Goal: Task Accomplishment & Management: Manage account settings

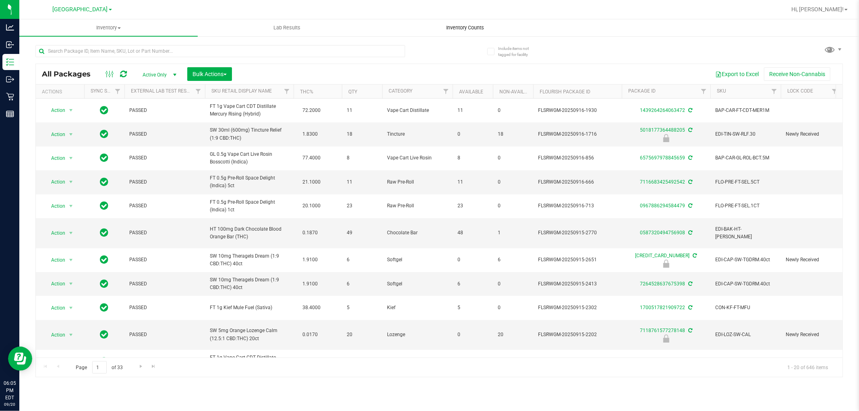
drag, startPoint x: 0, startPoint y: 0, endPoint x: 469, endPoint y: 25, distance: 469.5
click at [469, 25] on span "Inventory Counts" at bounding box center [466, 27] width 60 height 7
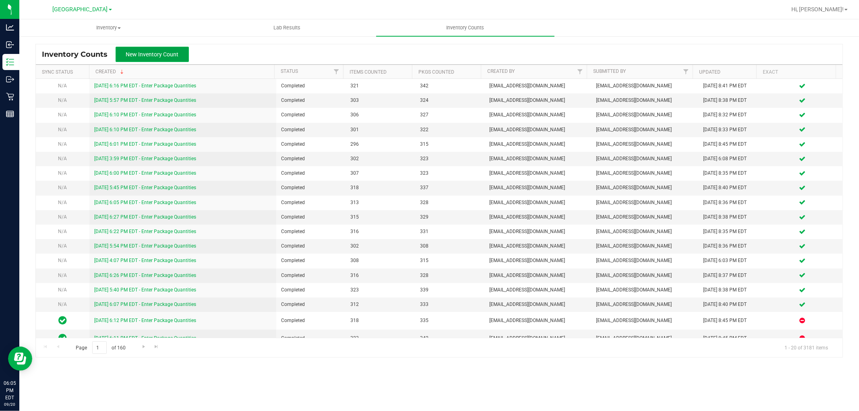
click at [167, 54] on span "New Inventory Count" at bounding box center [152, 54] width 53 height 6
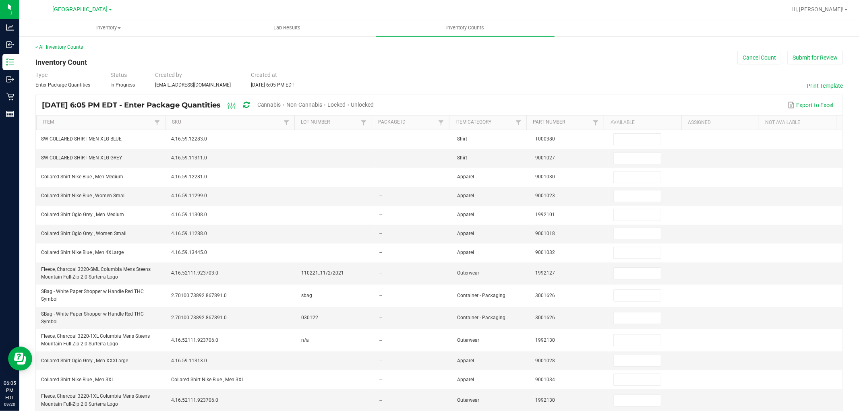
click at [374, 104] on span "Unlocked" at bounding box center [362, 104] width 23 height 6
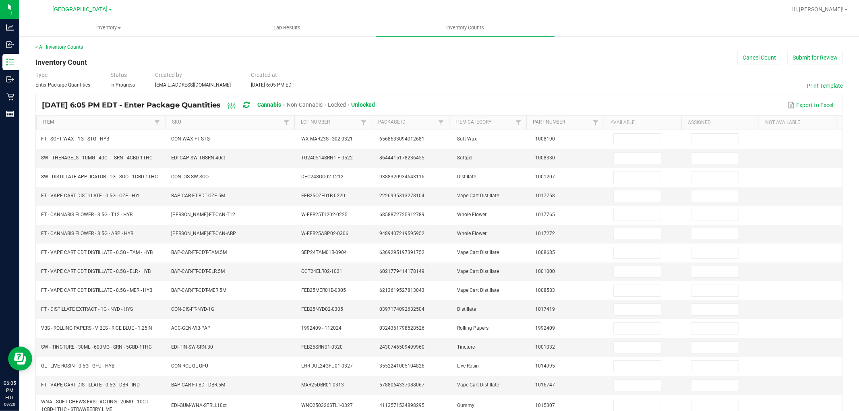
click at [81, 122] on link "Item" at bounding box center [98, 122] width 110 height 6
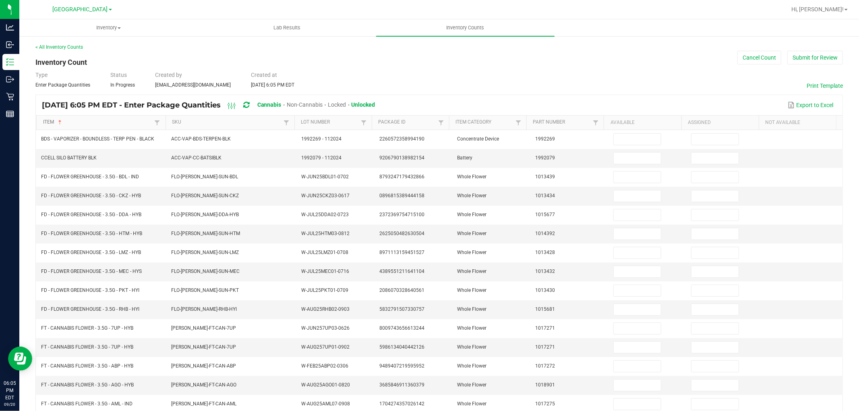
click at [99, 125] on link "Item" at bounding box center [98, 122] width 110 height 6
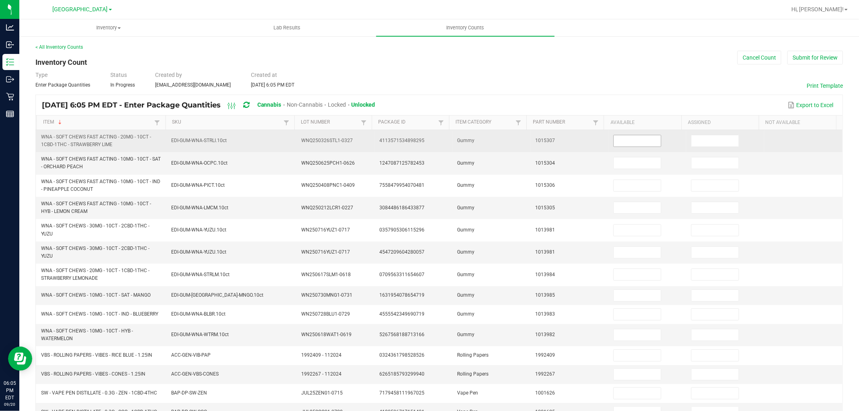
click at [641, 141] on input at bounding box center [637, 140] width 47 height 11
type input "9"
type input "0"
type input "8"
type input "0"
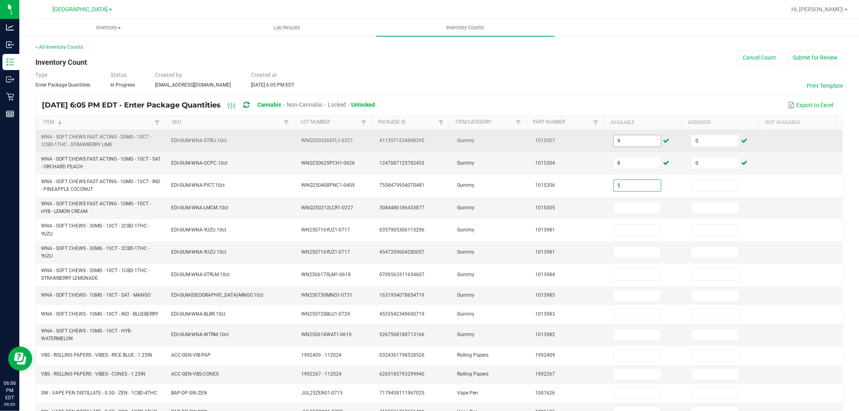
type input "5"
type input "0"
type input "7"
type input "0"
type input "8"
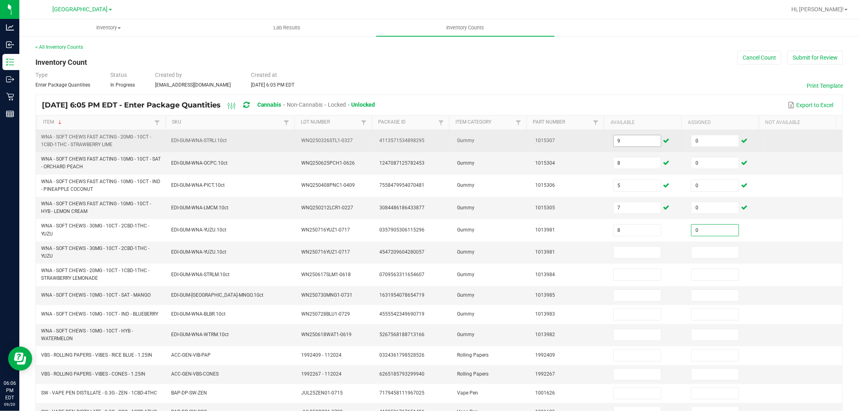
type input "0"
type input "8"
type input "0"
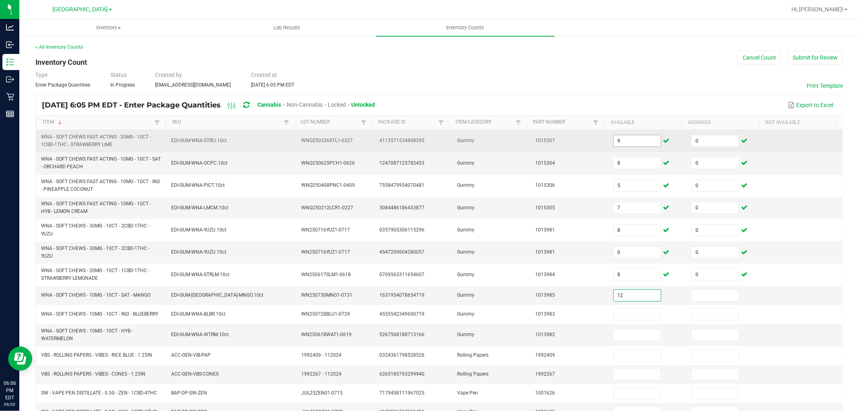
type input "12"
type input "0"
type input "2"
type input "0"
type input "8"
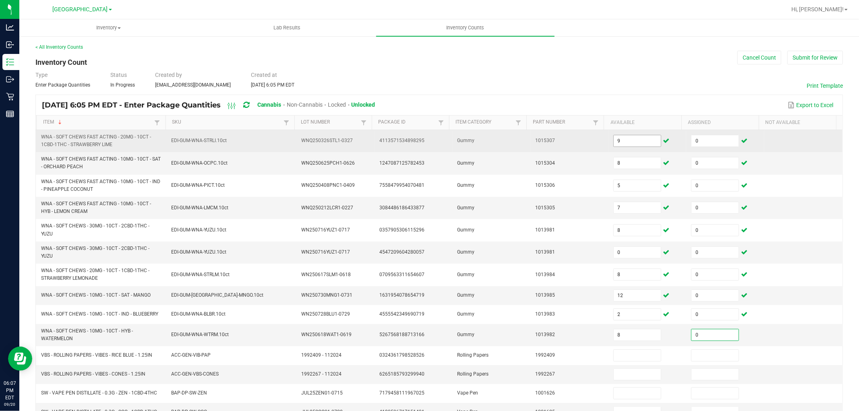
type input "0"
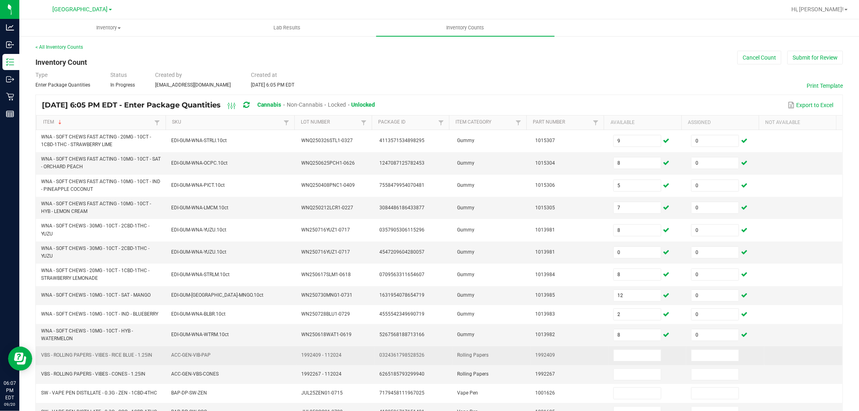
click at [114, 356] on span "VBS - ROLLING PAPERS - VIBES - RICE BLUE - 1.25IN" at bounding box center [96, 355] width 111 height 6
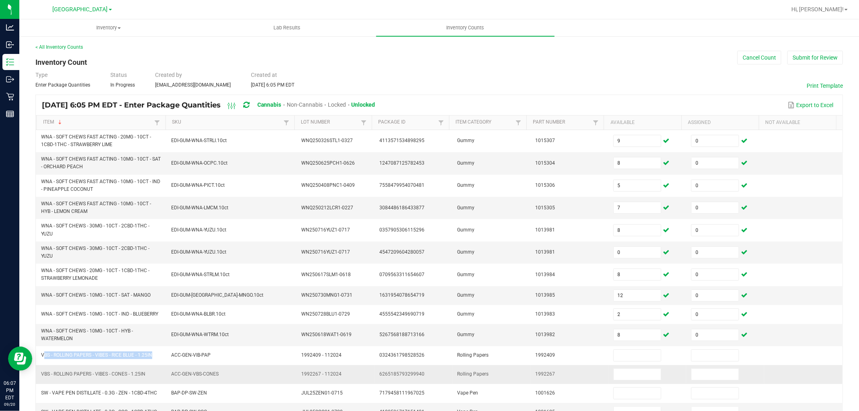
copy span "VBS - ROLLING PAPERS - VIBES - RICE BLUE - 1.25IN"
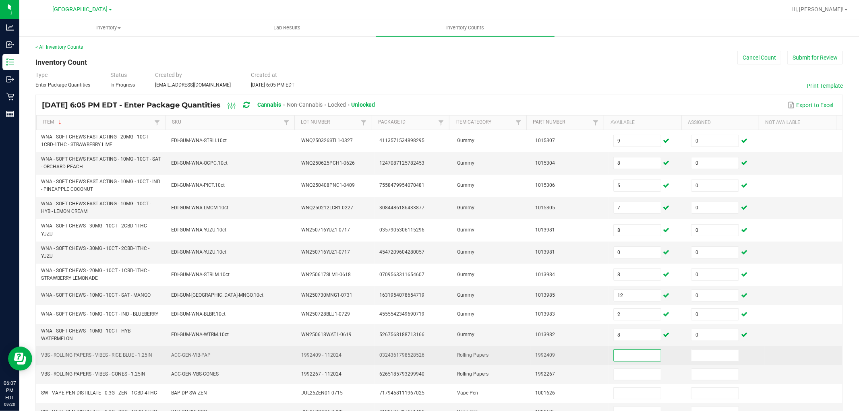
click at [614, 360] on input at bounding box center [637, 355] width 47 height 11
paste input
click at [633, 359] on input at bounding box center [637, 355] width 47 height 11
paste input
click at [631, 356] on input at bounding box center [637, 355] width 47 height 11
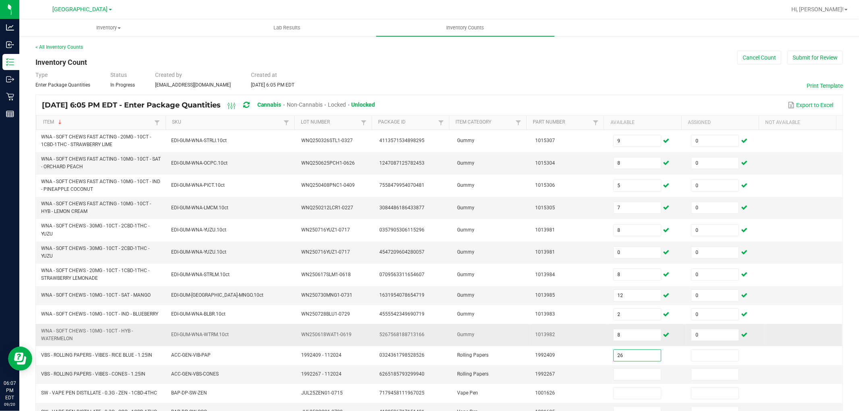
type input "26"
type input "0"
click at [133, 377] on span "VBS - ROLLING PAPERS - VIBES - CONES - 1.25IN" at bounding box center [93, 374] width 104 height 6
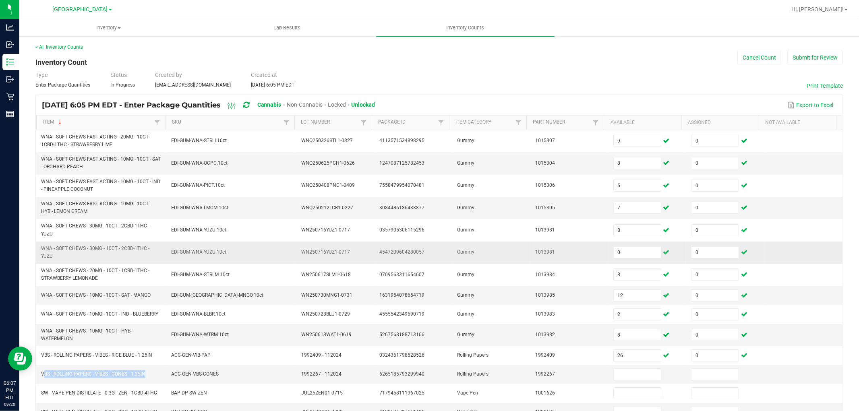
copy span "VBS - ROLLING PAPERS - VIBES - CONES - 1.25IN"
click at [624, 384] on td at bounding box center [648, 374] width 78 height 19
click at [622, 375] on input at bounding box center [637, 374] width 47 height 11
type input "20"
type input "0"
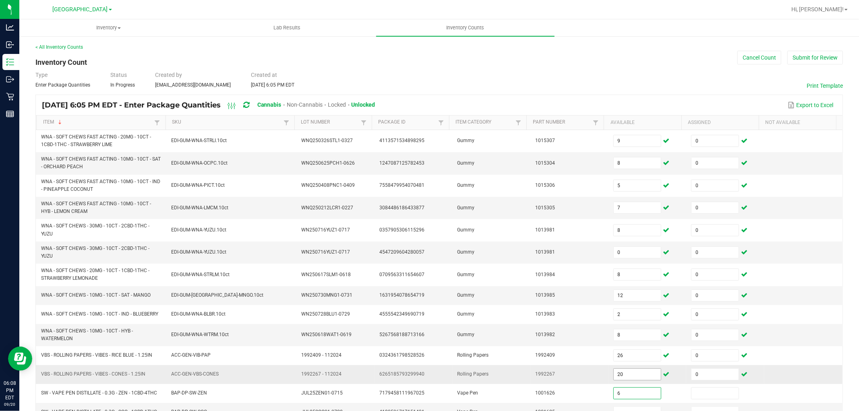
type input "6"
type input "0"
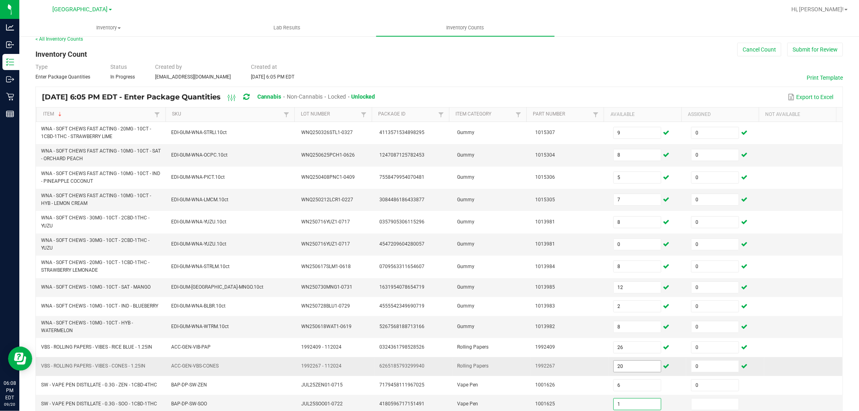
type input "1"
type input "0"
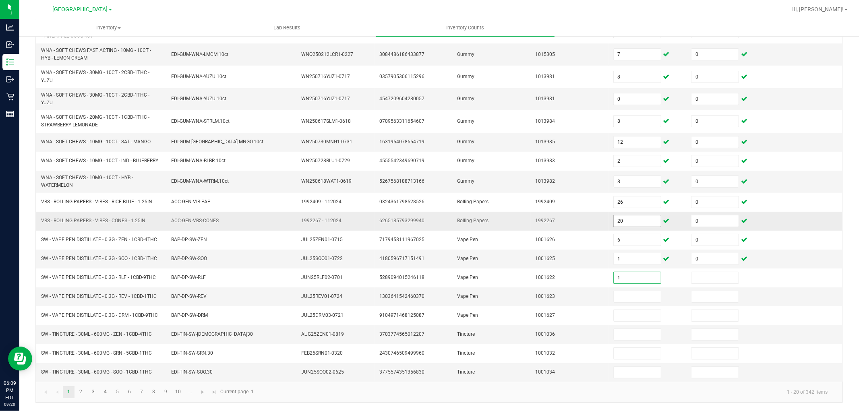
type input "1"
type input "0"
click at [633, 257] on input "1" at bounding box center [637, 258] width 47 height 11
type input "6"
type input "8"
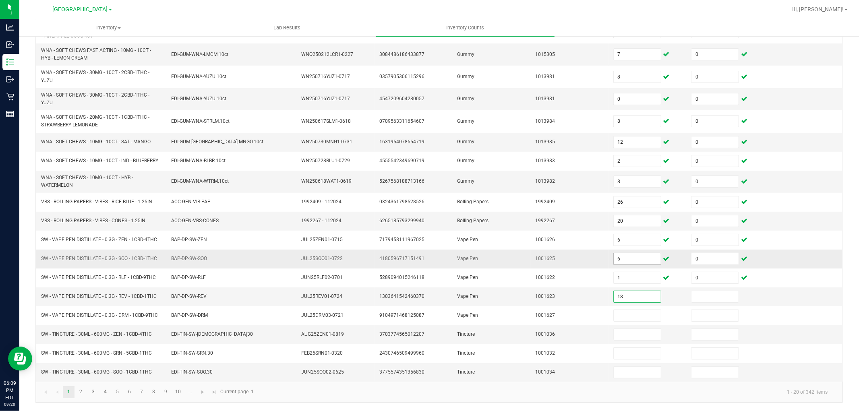
type input "18"
type input "0"
type input "17"
type input "0"
type input "7"
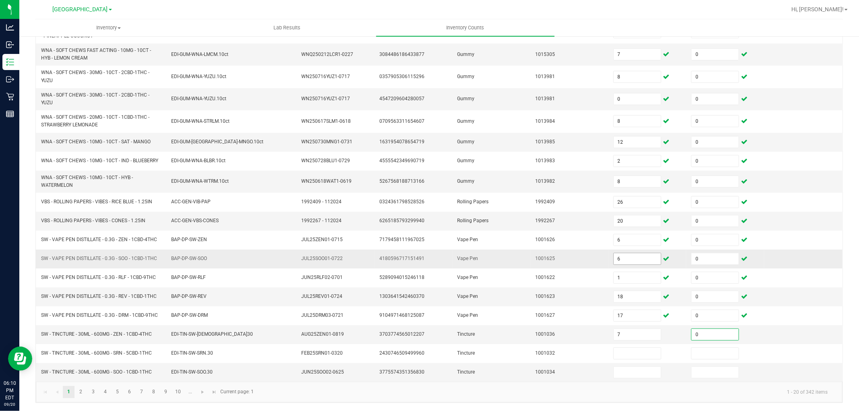
type input "0"
type input "9"
type input "0"
type input "5"
type input "0"
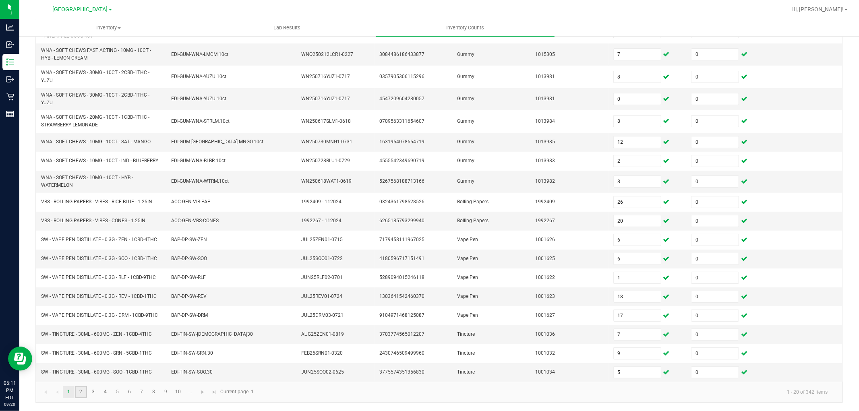
click at [81, 392] on link "2" at bounding box center [81, 392] width 12 height 12
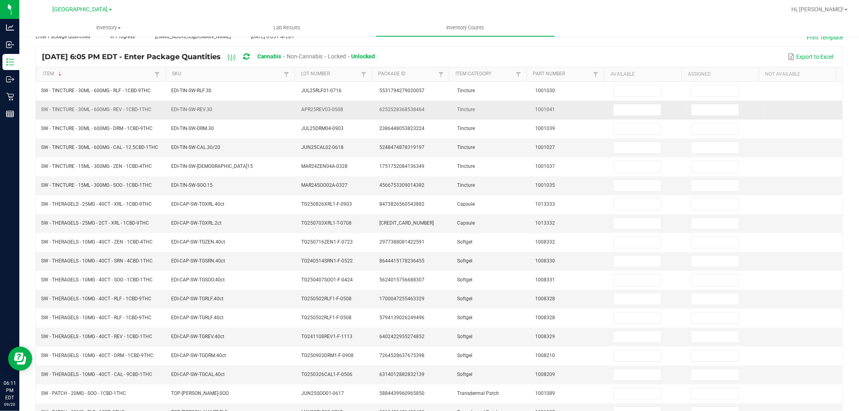
scroll to position [0, 0]
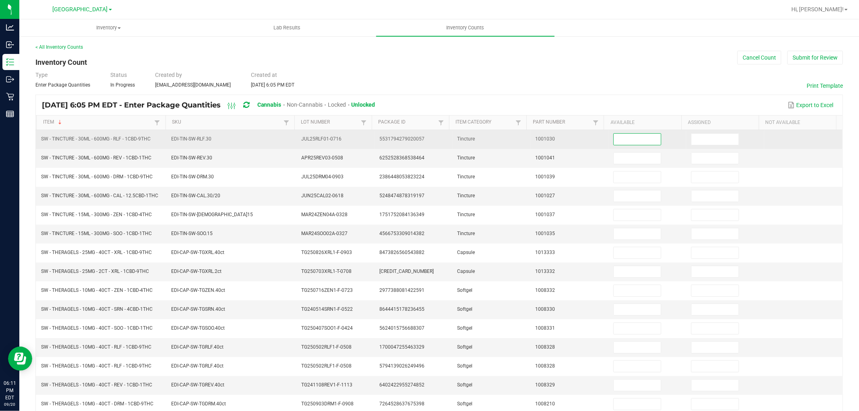
click at [618, 138] on input at bounding box center [637, 139] width 47 height 11
type input "4"
type input "0"
type input "7"
type input "0"
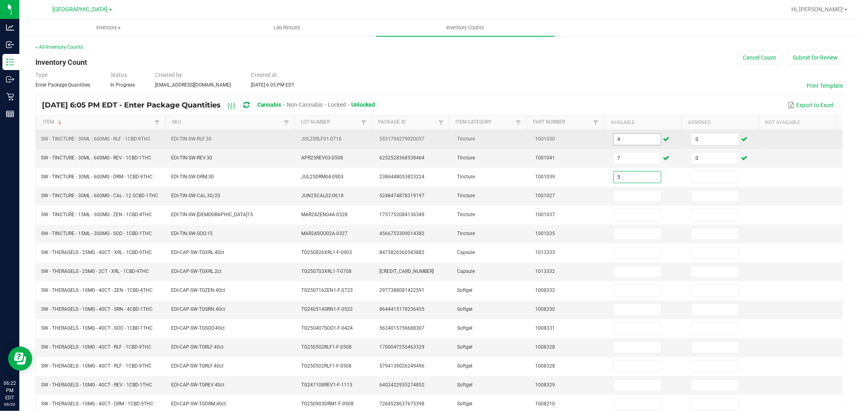
type input "5"
type input "0"
type input "9"
type input "0"
type input "8"
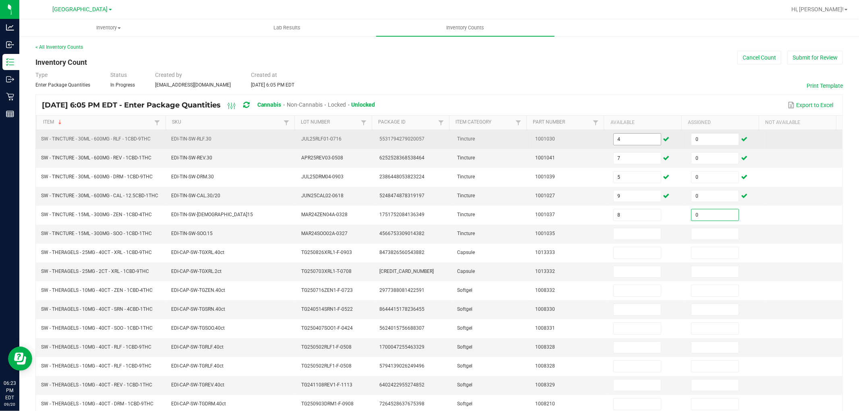
type input "0"
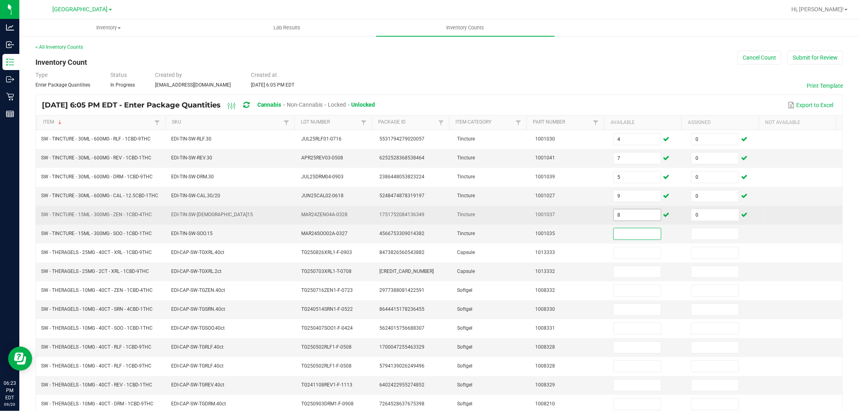
click at [630, 215] on input "8" at bounding box center [637, 214] width 47 height 11
type input "1"
type input "8"
type input "0"
type input "5"
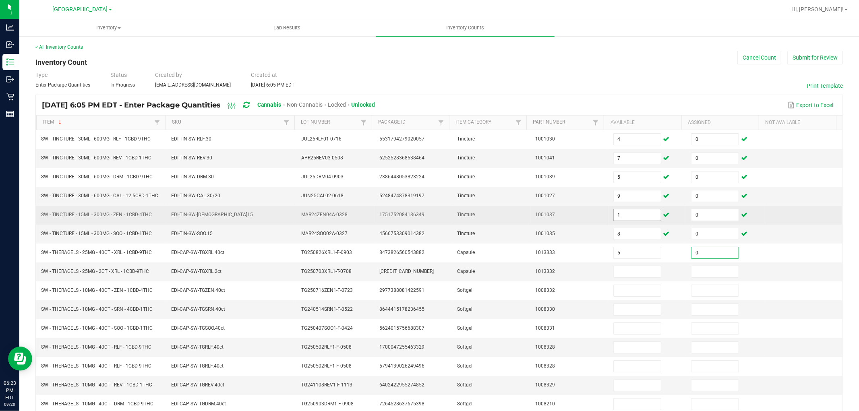
type input "0"
type input "25"
type input "0"
type input "2"
type input "5"
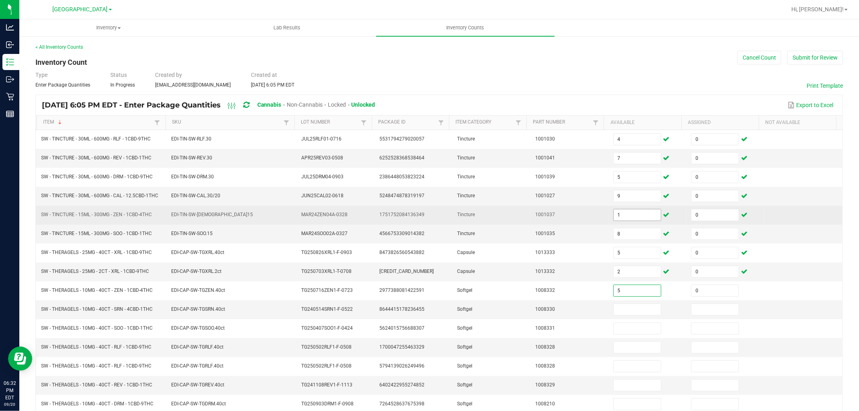
type input "0"
type input "3"
type input "0"
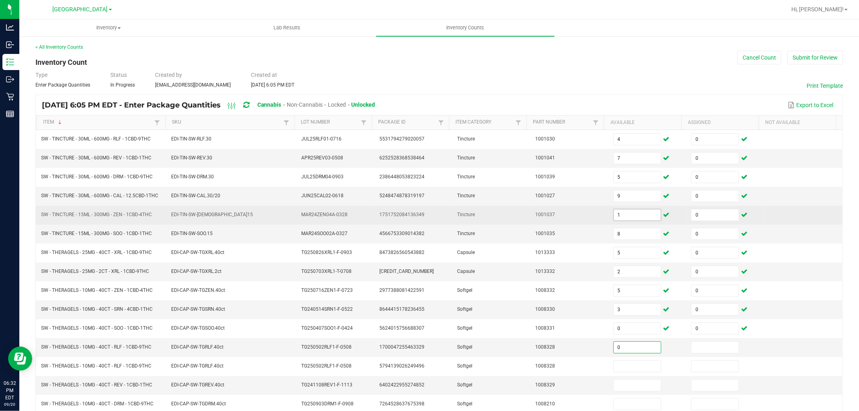
type input "0"
type input "6"
type input "0"
type input "1"
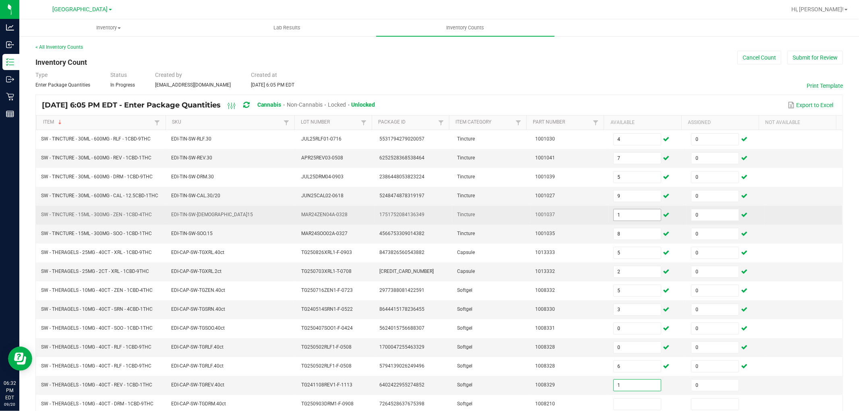
type input "0"
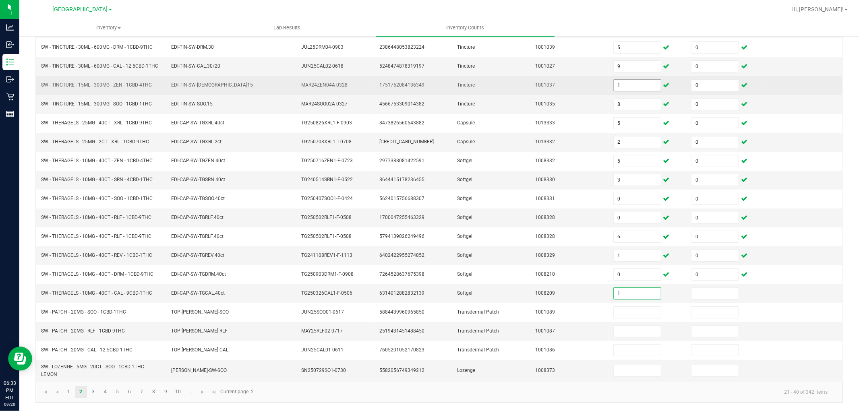
type input "1"
type input "0"
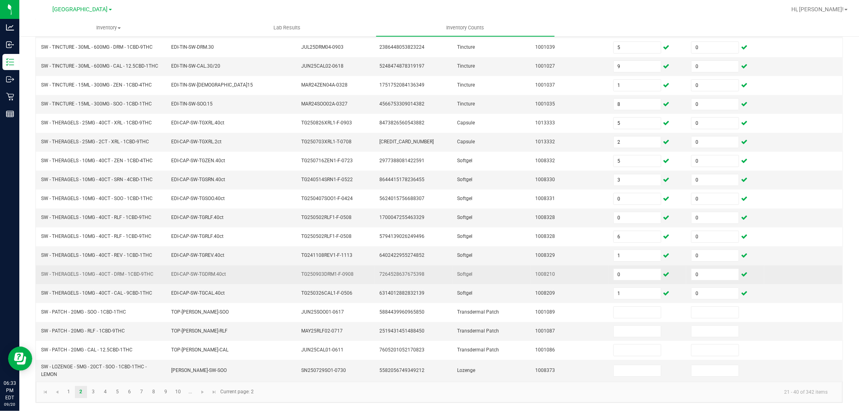
click at [133, 273] on span "SW - THERAGELS - 10MG - 40CT - DRM - 1CBD-9THC" at bounding box center [97, 274] width 112 height 6
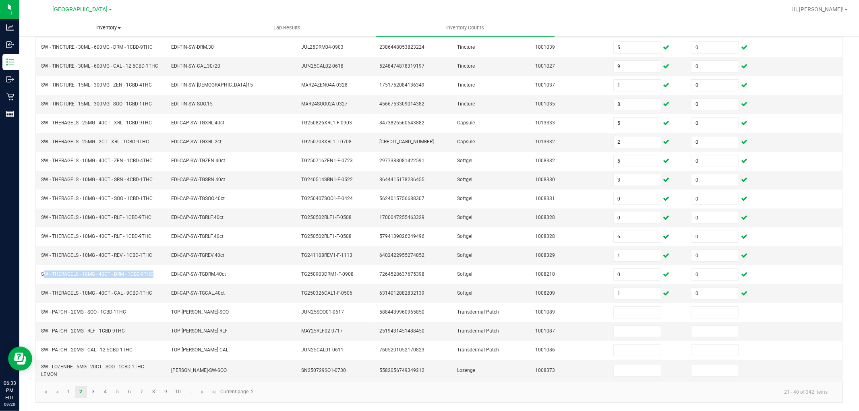
copy span "SW - THERAGELS - 10MG - 40CT - DRM - 1CBD-9THC"
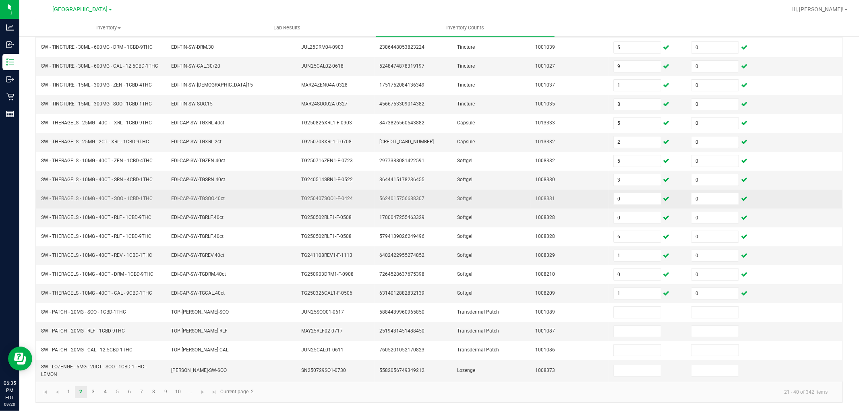
click at [141, 192] on td "SW - THERAGELS - 10MG - 40CT - SOO - 1CBD-1THC" at bounding box center [101, 199] width 130 height 19
click at [142, 193] on td "SW - THERAGELS - 10MG - 40CT - SOO - 1CBD-1THC" at bounding box center [101, 199] width 130 height 19
click at [144, 196] on span "SW - THERAGELS - 10MG - 40CT - SOO - 1CBD-1THC" at bounding box center [97, 199] width 112 height 6
click at [144, 197] on span "SW - THERAGELS - 10MG - 40CT - SOO - 1CBD-1THC" at bounding box center [97, 199] width 112 height 6
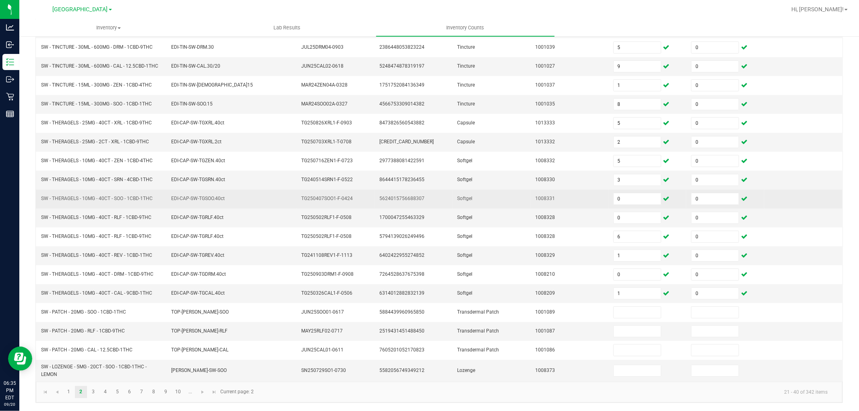
click at [144, 197] on span "SW - THERAGELS - 10MG - 40CT - SOO - 1CBD-1THC" at bounding box center [97, 199] width 112 height 6
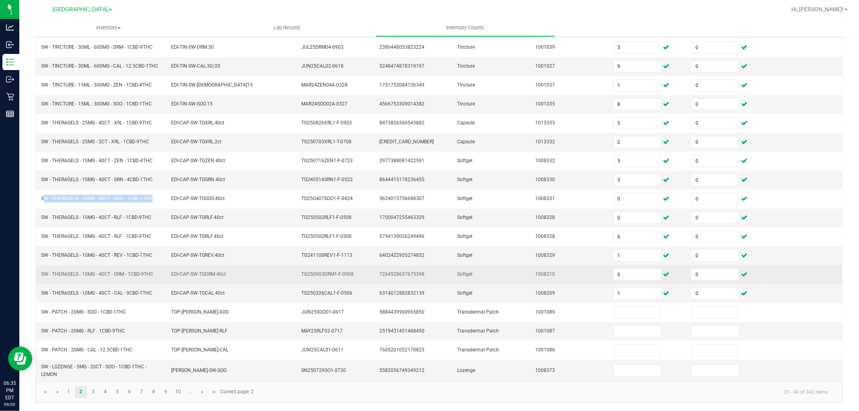
copy span "SW - THERAGELS - 10MG - 40CT - SOO - 1CBD-1THC"
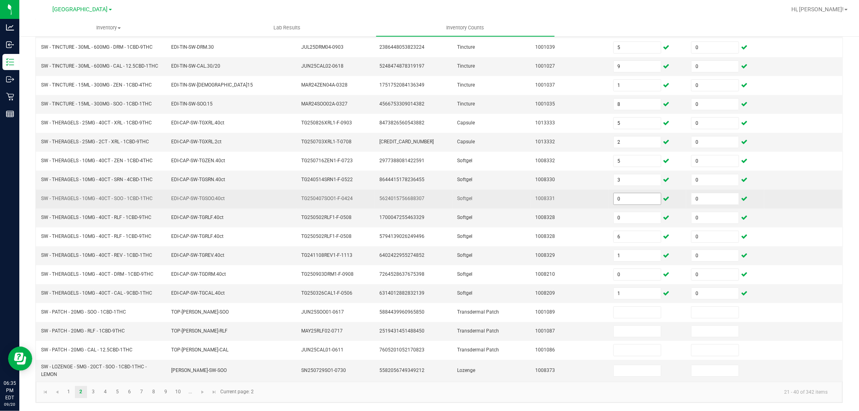
click at [629, 198] on input "0" at bounding box center [637, 198] width 47 height 11
type input "3"
type input "6"
type input "19"
type input "0"
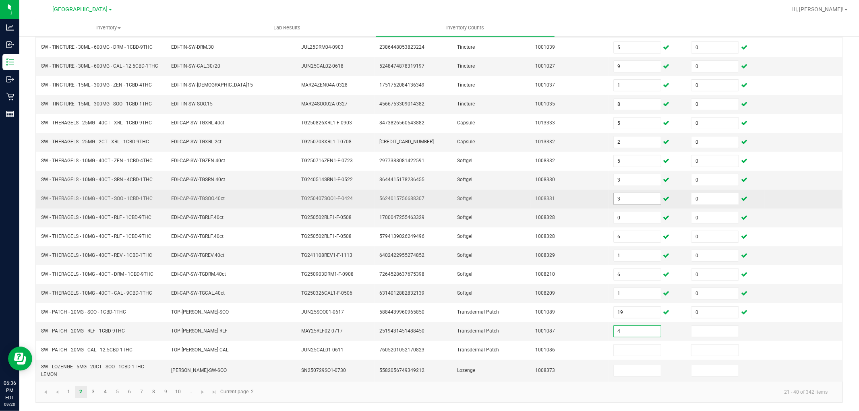
type input "4"
type input "0"
type input "10"
type input "0"
type input "1"
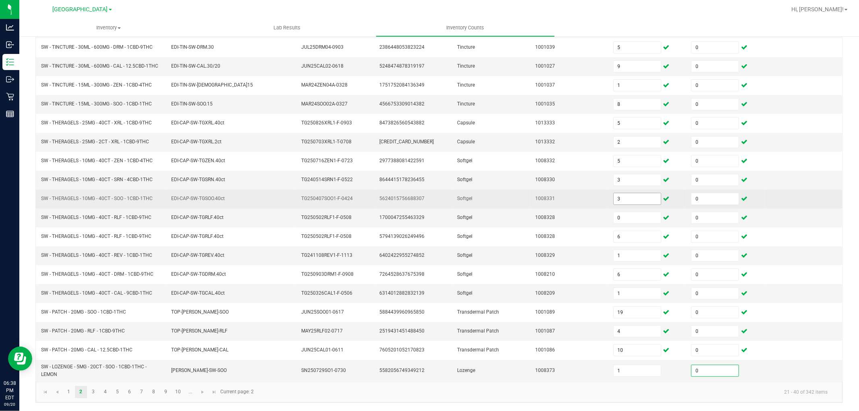
type input "0"
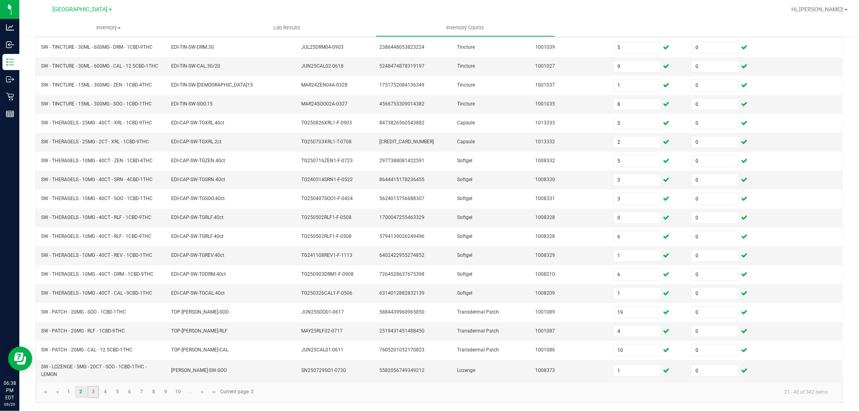
click at [90, 391] on link "3" at bounding box center [93, 392] width 12 height 12
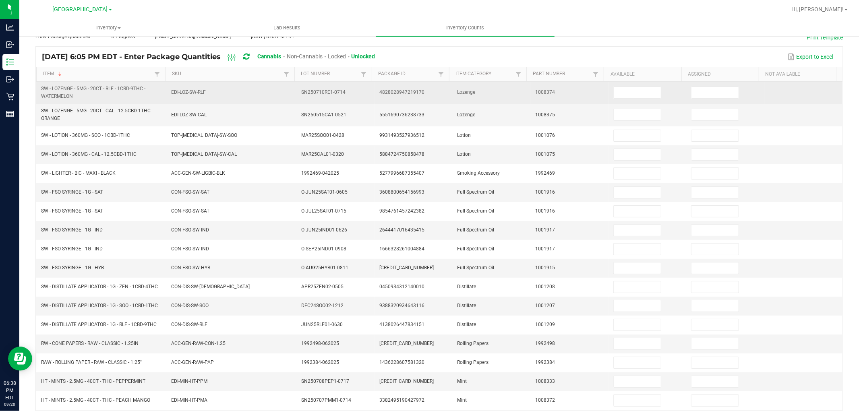
scroll to position [0, 0]
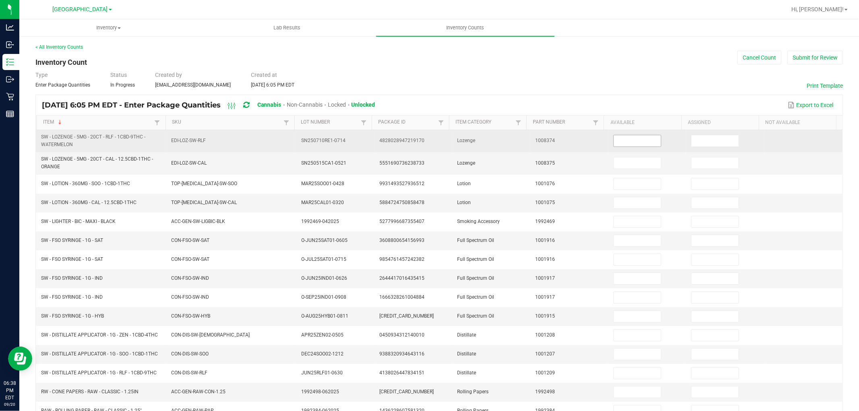
click at [627, 146] on input at bounding box center [637, 140] width 47 height 11
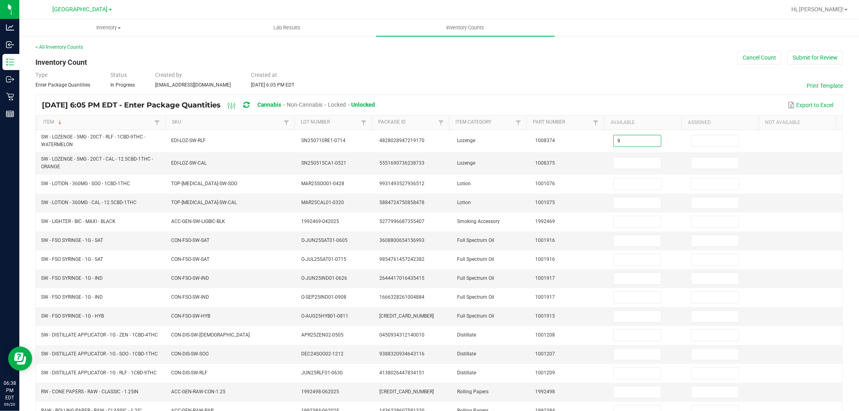
type input "9"
type input "0"
type input "6"
type input "0"
type input "5"
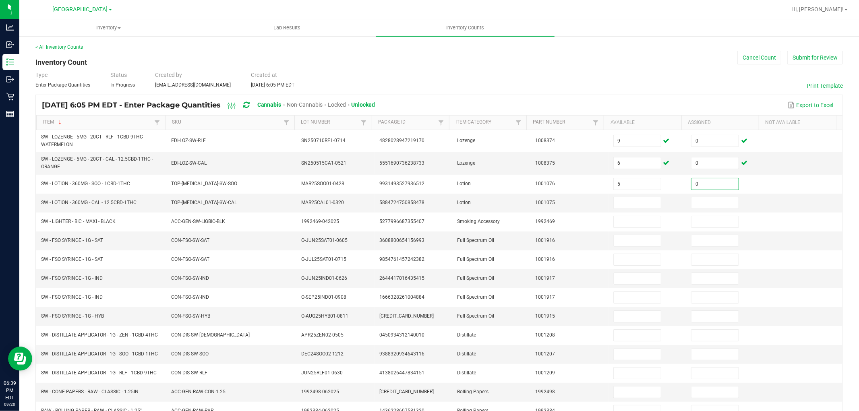
type input "0"
type input "3"
type input "0"
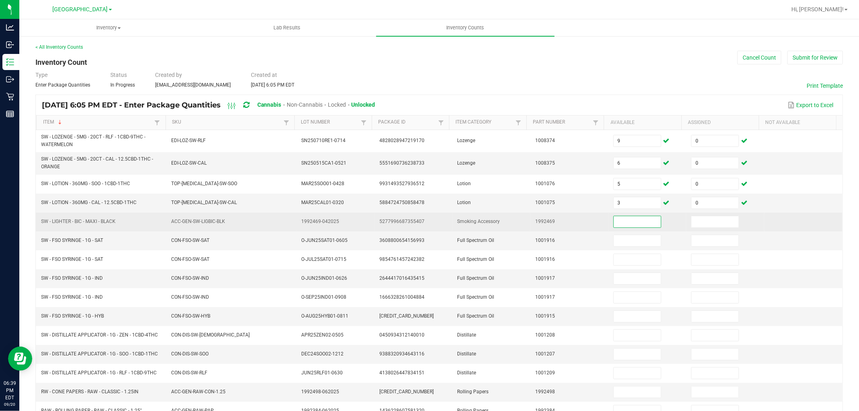
click at [106, 219] on span "SW - LIGHTER - BIC - MAXI - BLACK" at bounding box center [78, 222] width 75 height 6
copy span "SW - LIGHTER - BIC - MAXI - BLACK"
click at [614, 218] on input at bounding box center [637, 221] width 47 height 11
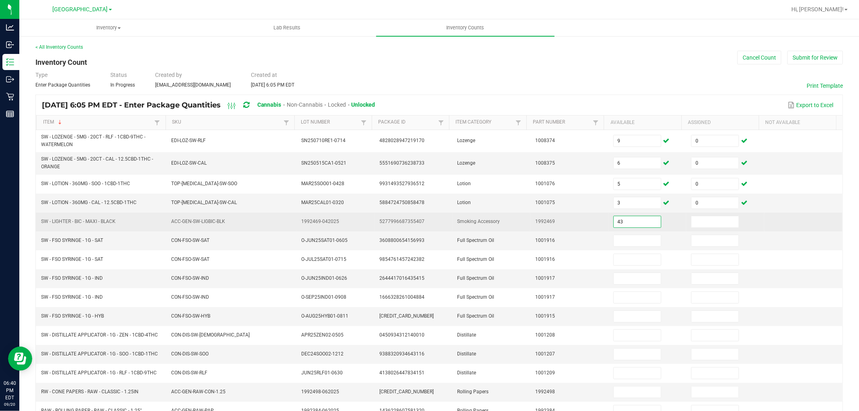
type input "43"
type input "0"
type input "1"
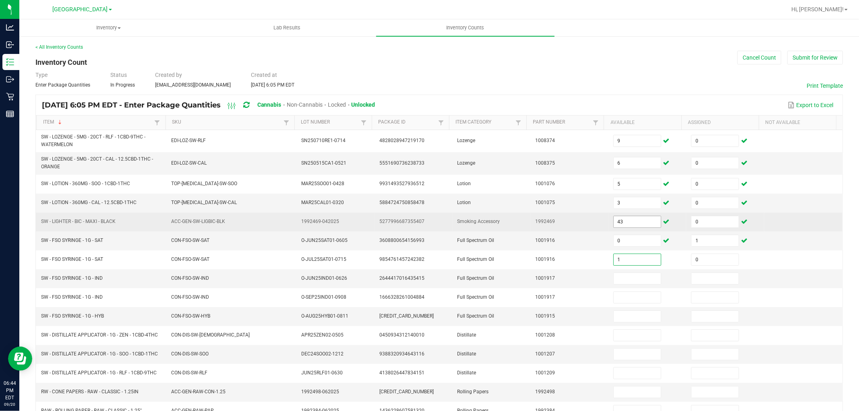
type input "0"
type input "1"
type input "11"
type input "0"
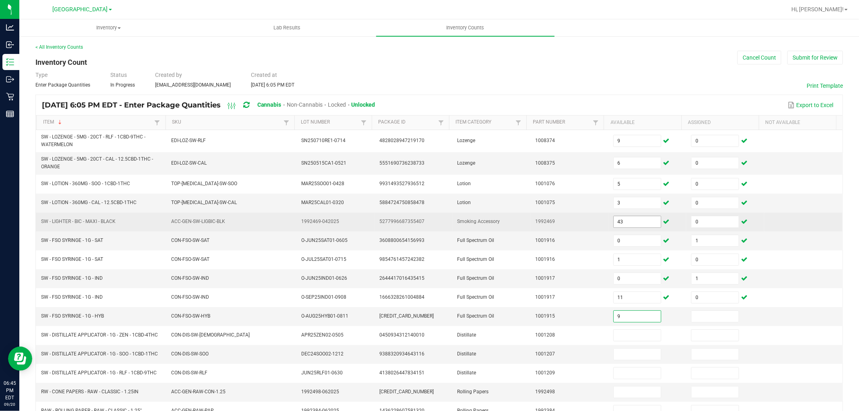
type input "9"
type input "0"
type input "3"
type input "0"
type input "10"
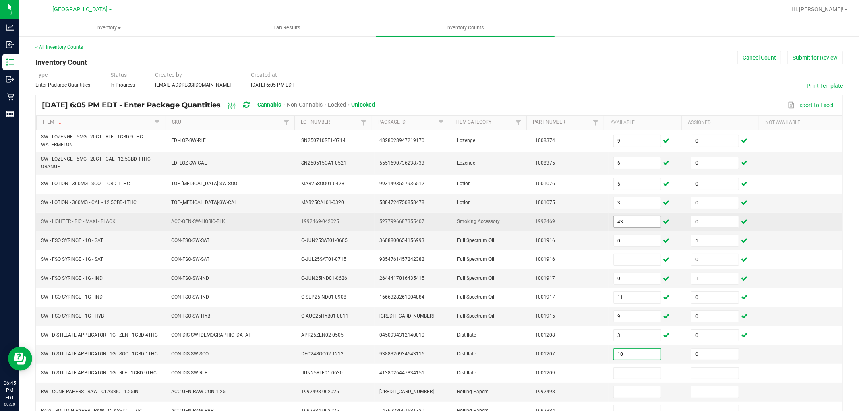
type input "0"
type input "3"
type input "0"
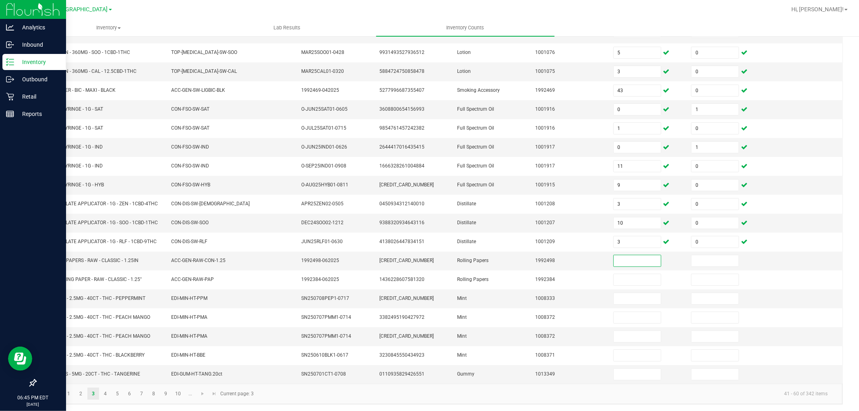
scroll to position [135, 0]
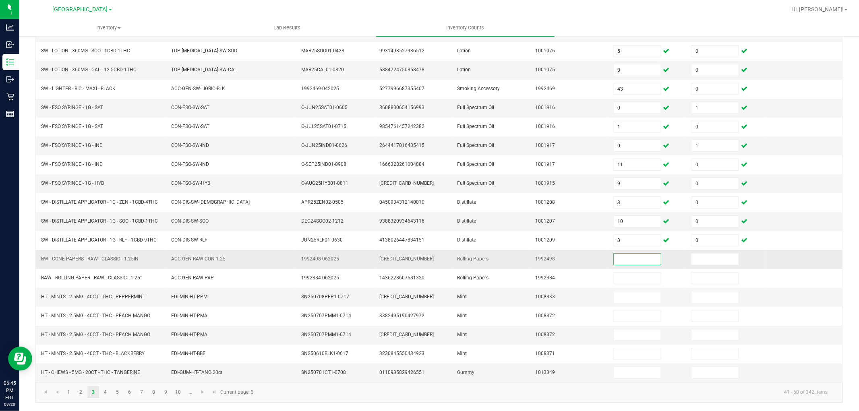
click at [120, 257] on span "RW - CONE PAPERS - RAW - CLASSIC - 1.25IN" at bounding box center [89, 259] width 97 height 6
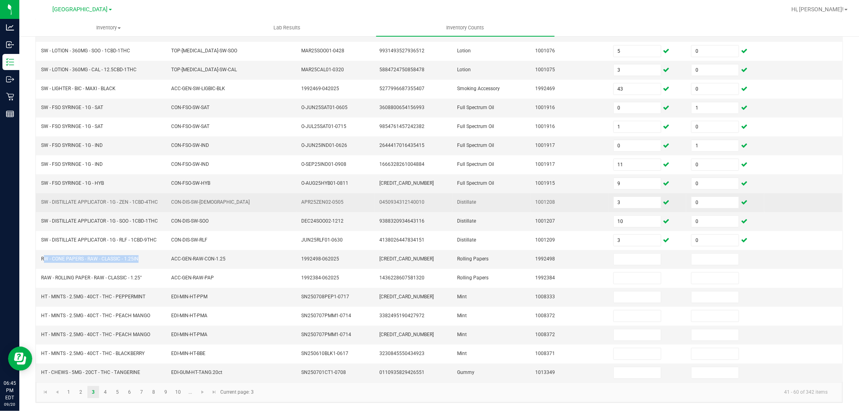
copy span "RW - CONE PAPERS - RAW - CLASSIC - 1.25IN"
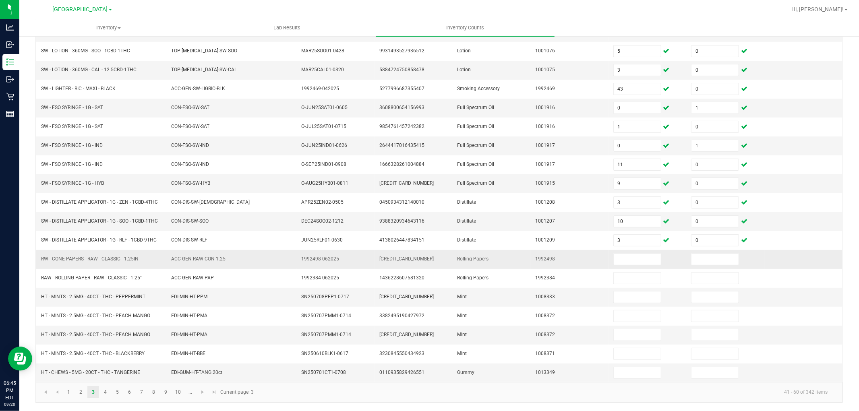
click at [652, 256] on td at bounding box center [648, 259] width 78 height 19
click at [642, 257] on input at bounding box center [637, 259] width 47 height 11
type input "13"
type input "0"
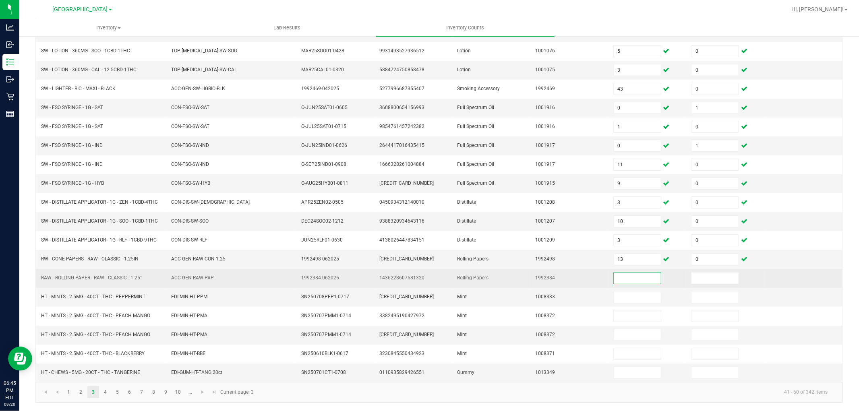
click at [122, 275] on span "RAW - ROLLING PAPER - RAW - CLASSIC - 1.25"" at bounding box center [91, 278] width 101 height 6
copy span "RAW - ROLLING PAPER - RAW - CLASSIC - 1.25""
click at [636, 281] on input at bounding box center [637, 278] width 47 height 11
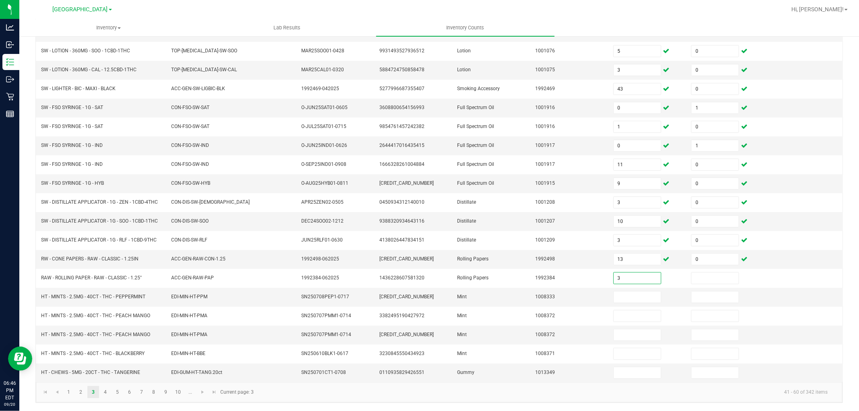
type input "3"
type input "0"
type input "10"
type input "0"
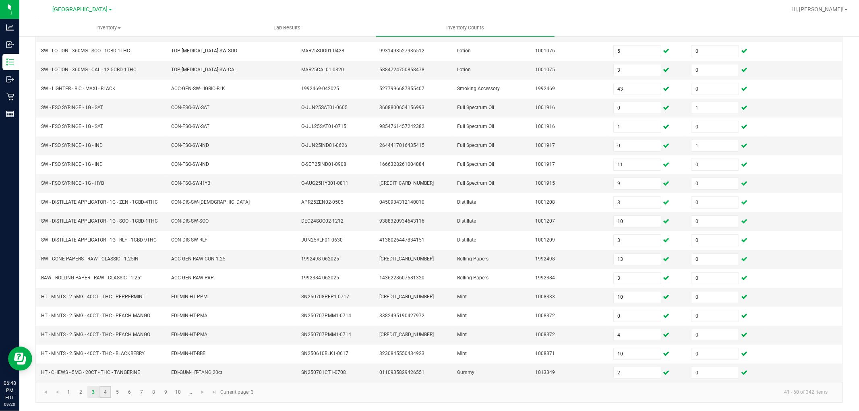
click at [101, 392] on link "4" at bounding box center [105, 392] width 12 height 12
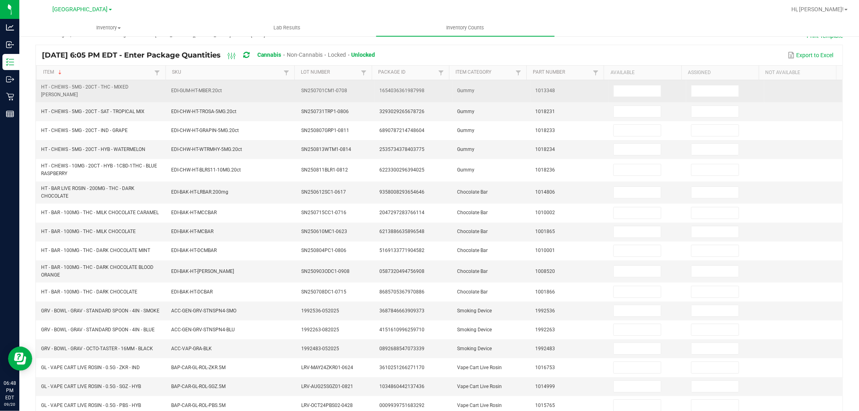
scroll to position [0, 0]
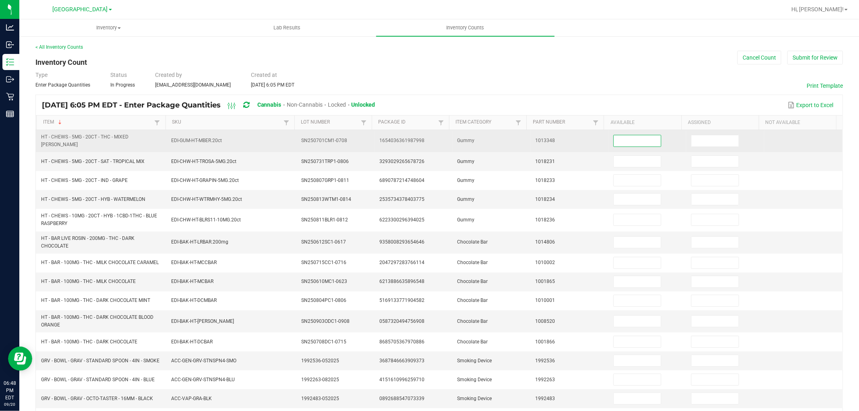
click at [626, 140] on input at bounding box center [637, 140] width 47 height 11
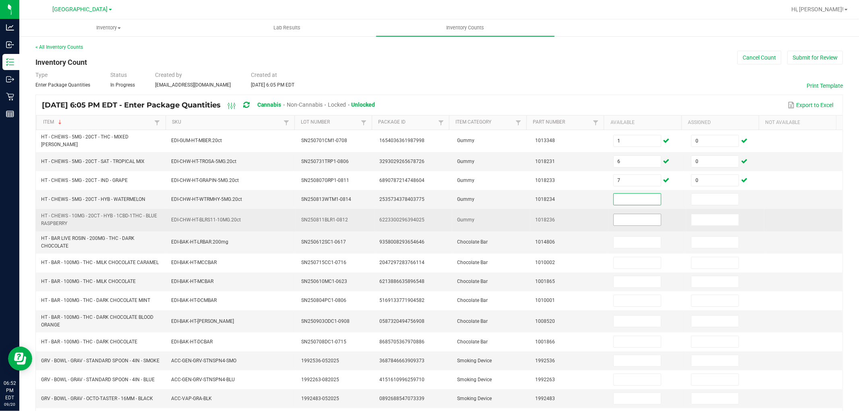
click at [621, 217] on input at bounding box center [637, 219] width 47 height 11
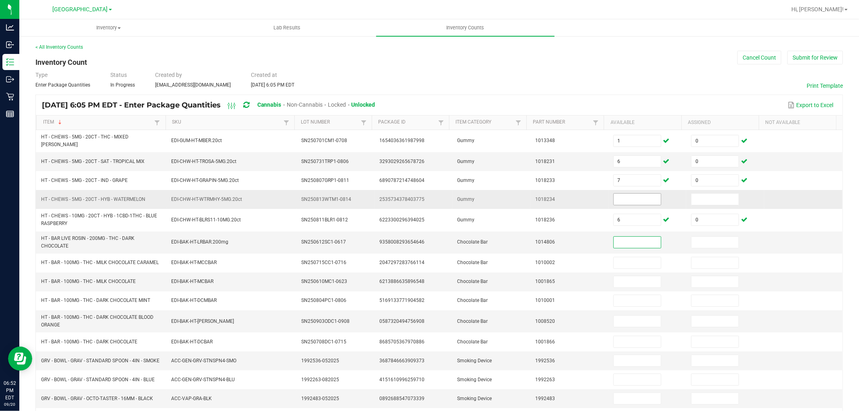
click at [622, 198] on input at bounding box center [637, 199] width 47 height 11
click at [628, 322] on input at bounding box center [637, 321] width 47 height 11
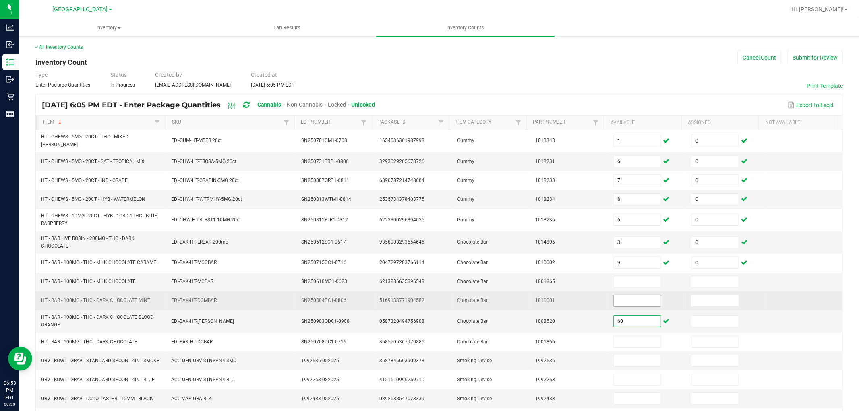
click at [631, 302] on input at bounding box center [637, 300] width 47 height 11
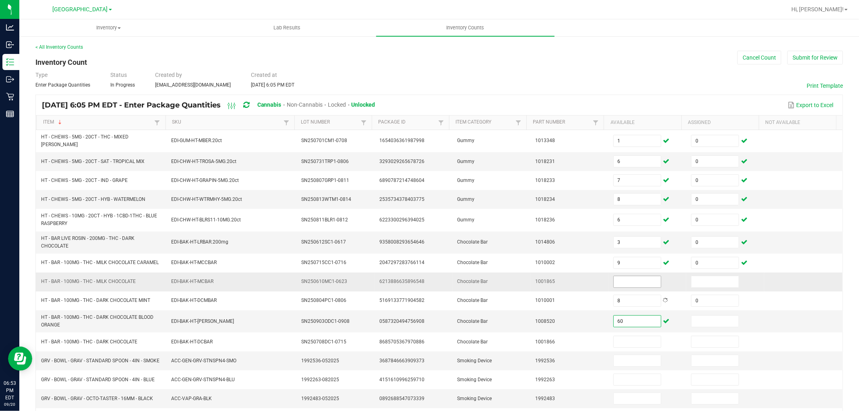
click at [635, 280] on input at bounding box center [637, 281] width 47 height 11
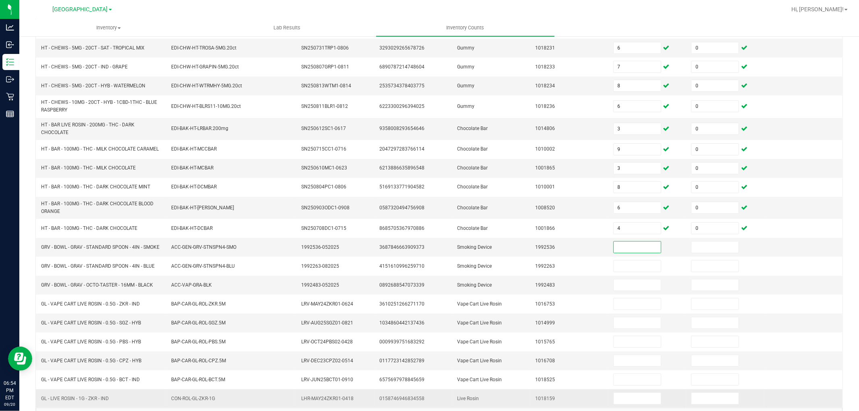
scroll to position [134, 0]
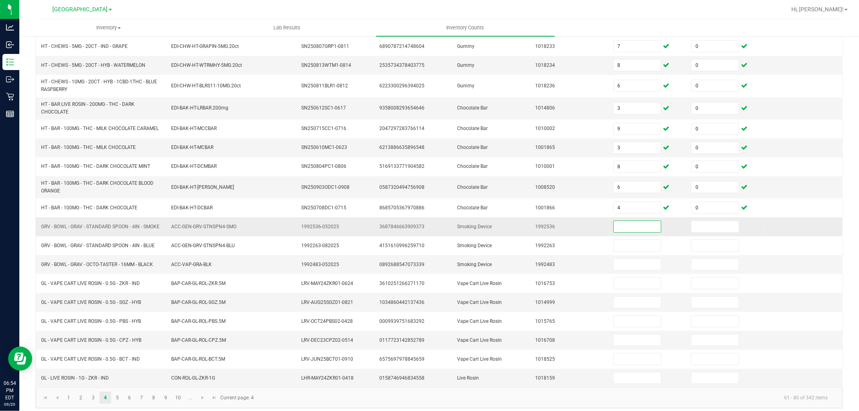
click at [77, 226] on span "GRV - BOWL - GRAV - STANDARD SPOON - 4IN - SMOKE" at bounding box center [100, 227] width 118 height 6
copy span "GRV - BOWL - GRAV - STANDARD SPOON - 4IN - SMOKE"
click at [644, 229] on input at bounding box center [637, 226] width 47 height 11
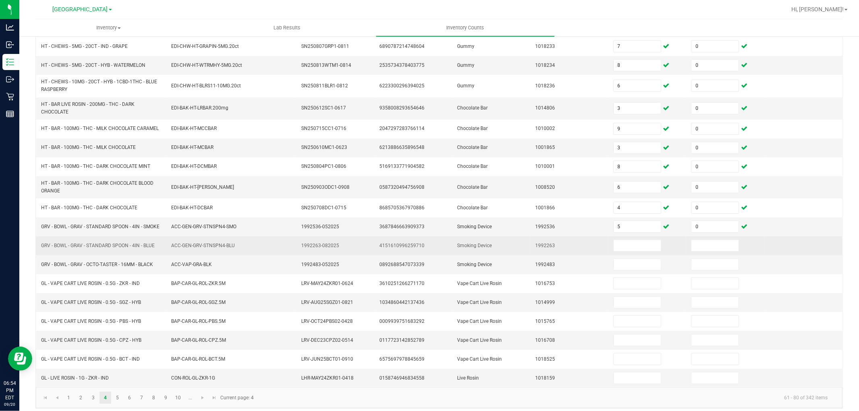
click at [82, 249] on span "GRV - BOWL - GRAV - STANDARD SPOON - 4IN - BLUE" at bounding box center [98, 246] width 114 height 6
copy span "GRV - BOWL - GRAV - STANDARD SPOON - 4IN - BLUE"
click at [637, 246] on input at bounding box center [637, 245] width 47 height 11
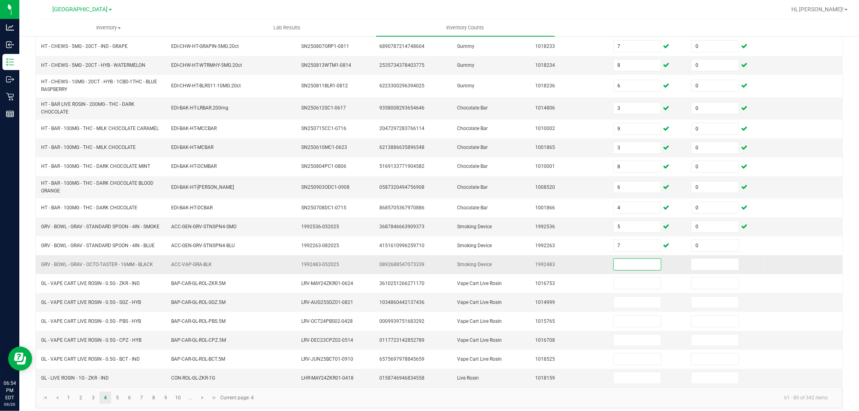
click at [135, 267] on span "GRV - BOWL - GRAV - OCTO-TASTER - 16MM - BLACK" at bounding box center [97, 265] width 112 height 6
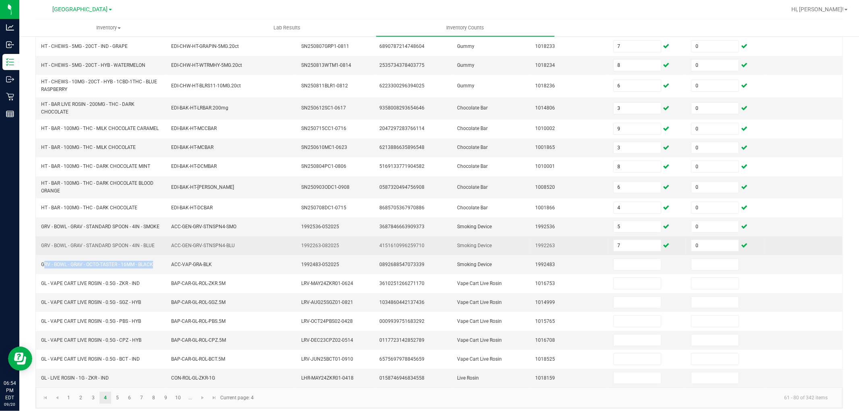
copy span "GRV - BOWL - GRAV - OCTO-TASTER - 16MM - BLACK"
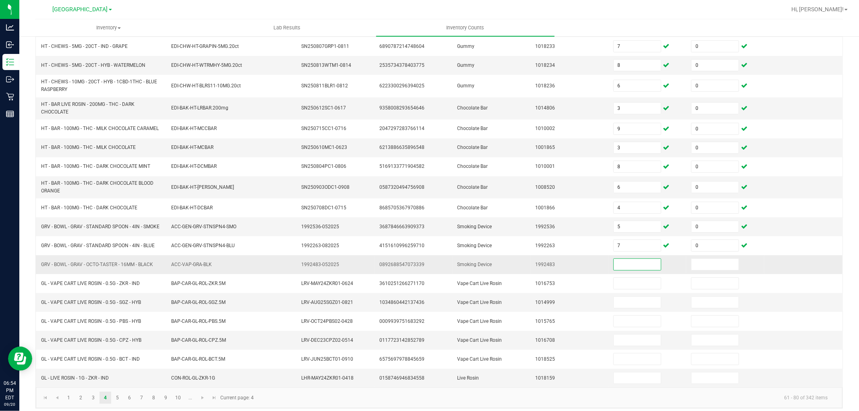
click at [632, 266] on input at bounding box center [637, 264] width 47 height 11
click at [134, 342] on span "GL - VAPE CART LIVE ROSIN - 0.5G - CPZ - HYB" at bounding box center [91, 341] width 100 height 8
click at [624, 382] on input at bounding box center [637, 378] width 47 height 11
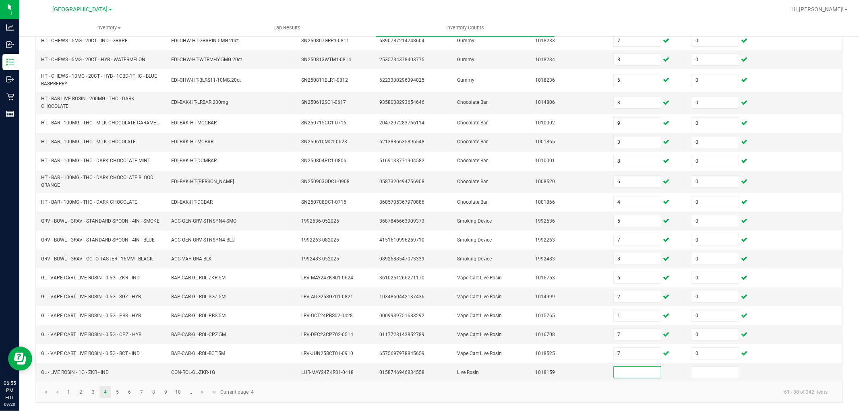
scroll to position [145, 0]
click at [114, 393] on link "5" at bounding box center [118, 392] width 12 height 12
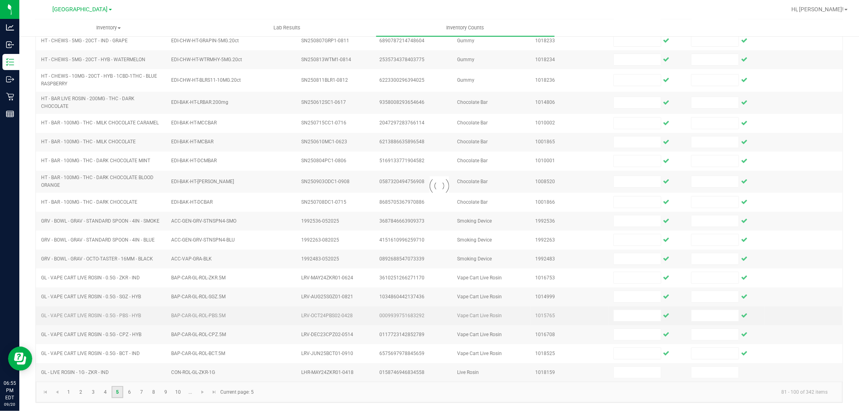
scroll to position [128, 0]
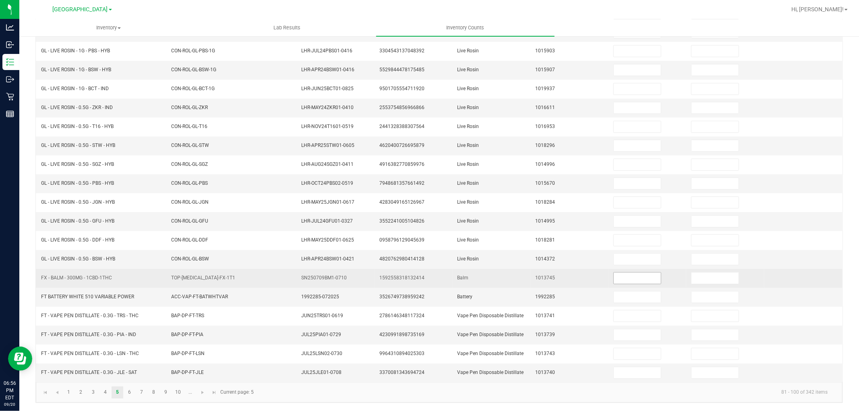
click at [626, 279] on input at bounding box center [637, 278] width 47 height 11
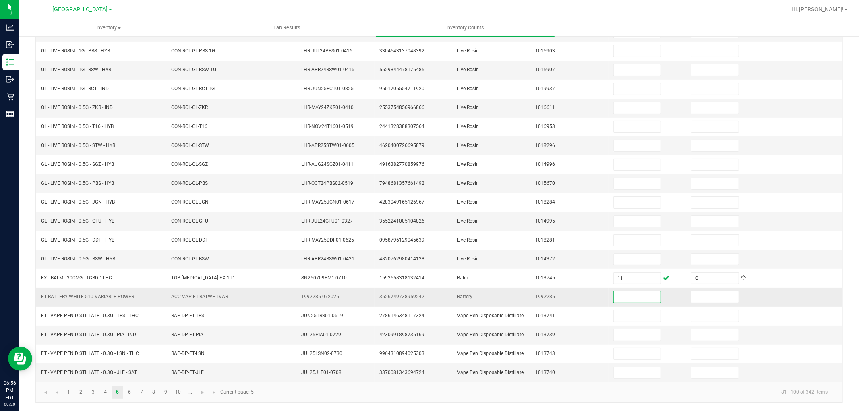
click at [113, 296] on span "FT BATTERY WHITE 510 VARIABLE POWER" at bounding box center [87, 297] width 93 height 6
click at [628, 298] on input at bounding box center [637, 297] width 47 height 11
click at [127, 395] on link "6" at bounding box center [130, 393] width 12 height 12
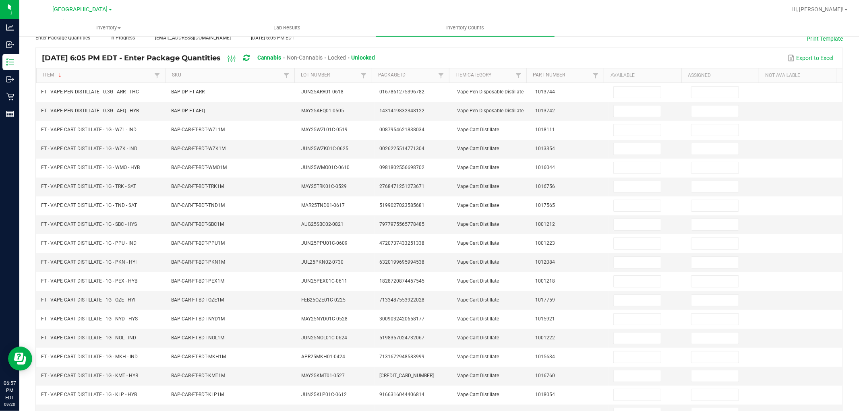
scroll to position [0, 0]
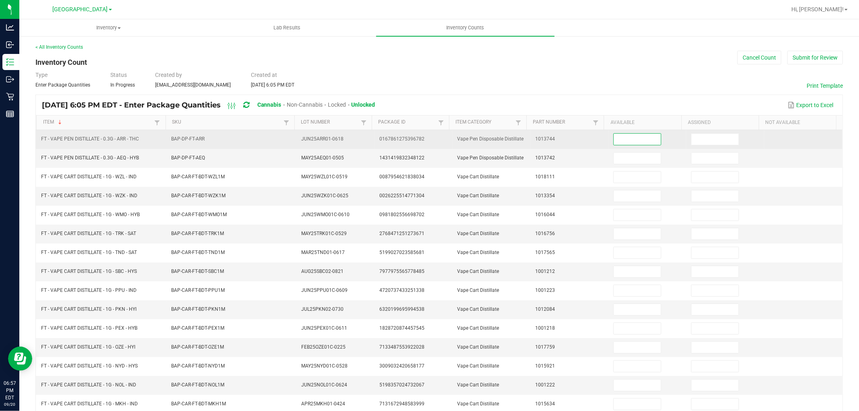
click at [635, 142] on input at bounding box center [637, 139] width 47 height 11
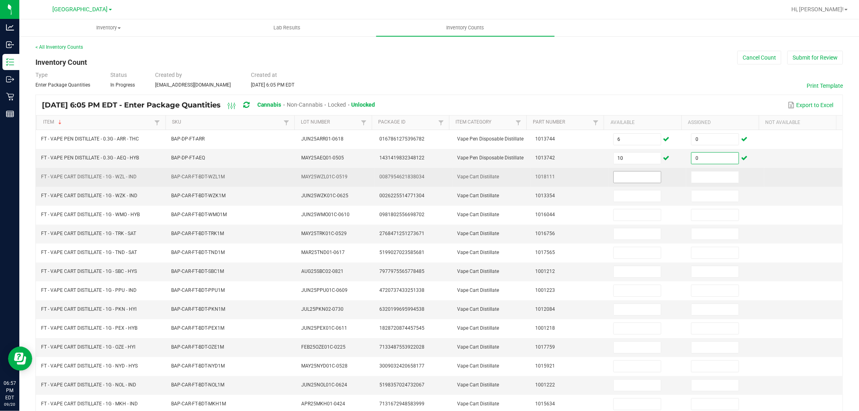
click at [627, 178] on input at bounding box center [637, 177] width 47 height 11
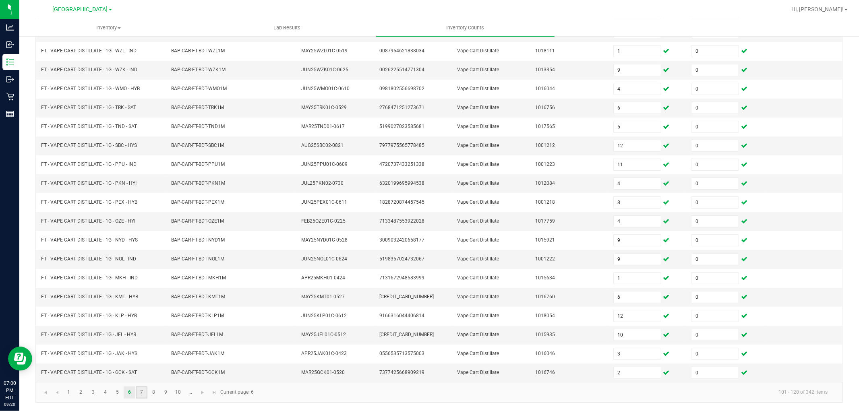
click at [141, 392] on link "7" at bounding box center [142, 393] width 12 height 12
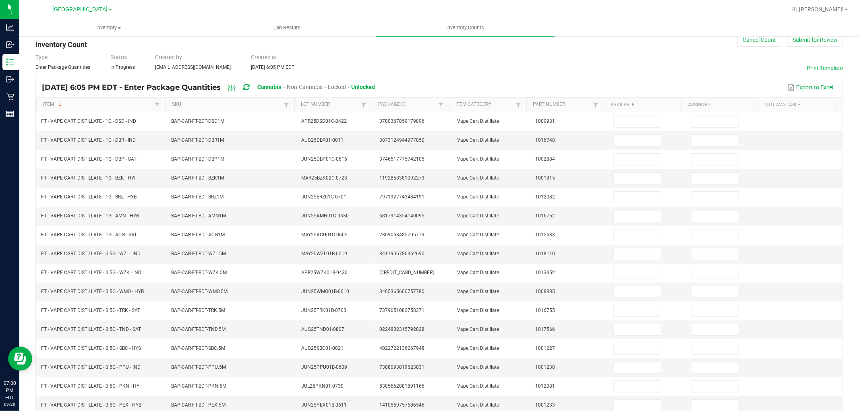
scroll to position [0, 0]
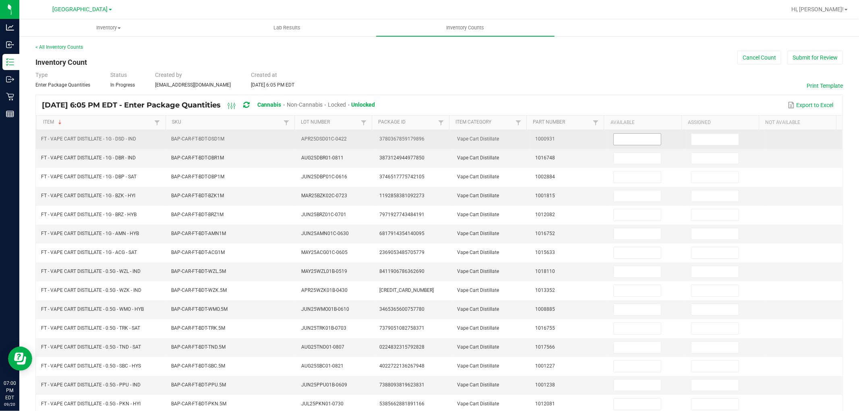
click at [638, 140] on input at bounding box center [637, 139] width 47 height 11
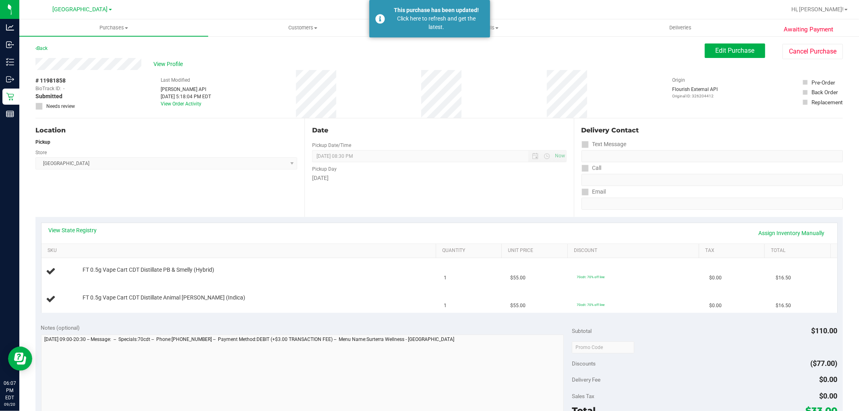
click at [19, 57] on div "Awaiting Payment Back Edit Purchase Cancel Purchase View Profile # 11981858 Bio…" at bounding box center [439, 351] width 840 height 632
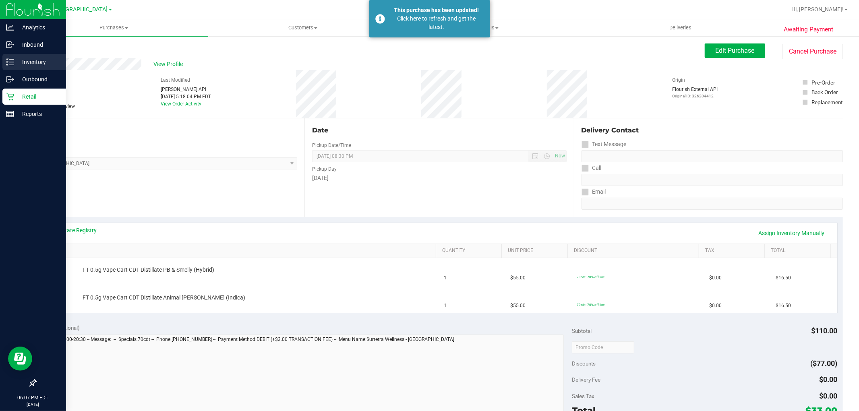
click at [17, 58] on p "Inventory" at bounding box center [38, 62] width 48 height 10
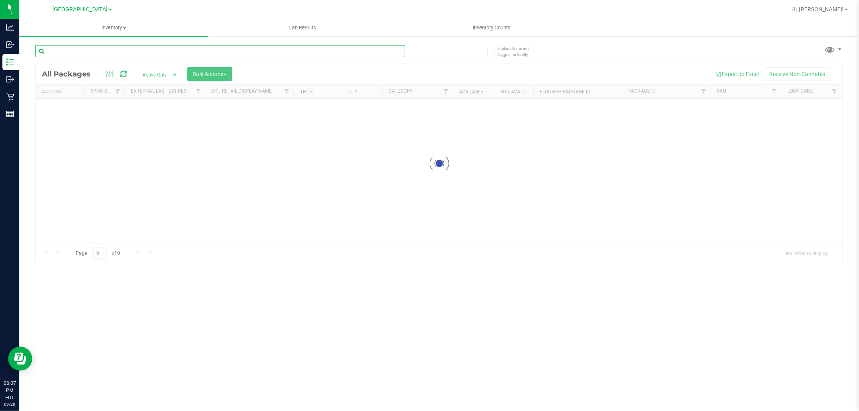
click at [202, 56] on input "text" at bounding box center [220, 51] width 370 height 12
paste input "VBS - ROLLING PAPERS - VIBES - RICE BLUE - 1.25IN"
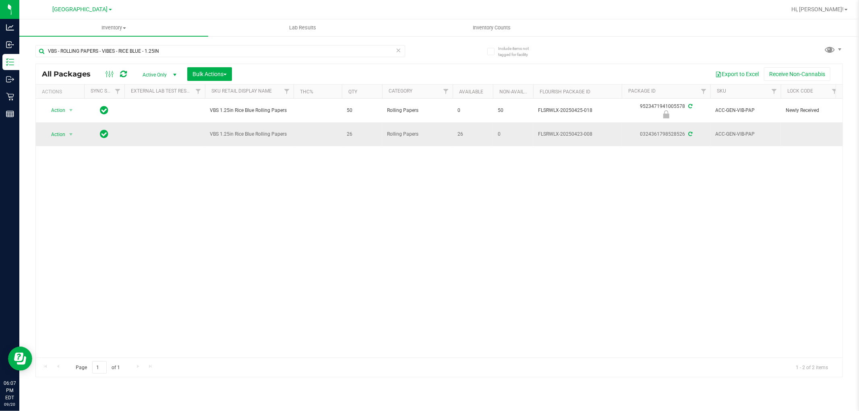
click at [270, 136] on span "VBS 1.25in Rice Blue Rolling Papers" at bounding box center [249, 134] width 79 height 8
drag, startPoint x: 270, startPoint y: 136, endPoint x: 265, endPoint y: 139, distance: 6.3
click at [269, 138] on span "VBS 1.25in Rice Blue Rolling Papers" at bounding box center [249, 134] width 79 height 8
copy tr "VBS 1.25in Rice Blue Rolling Papers"
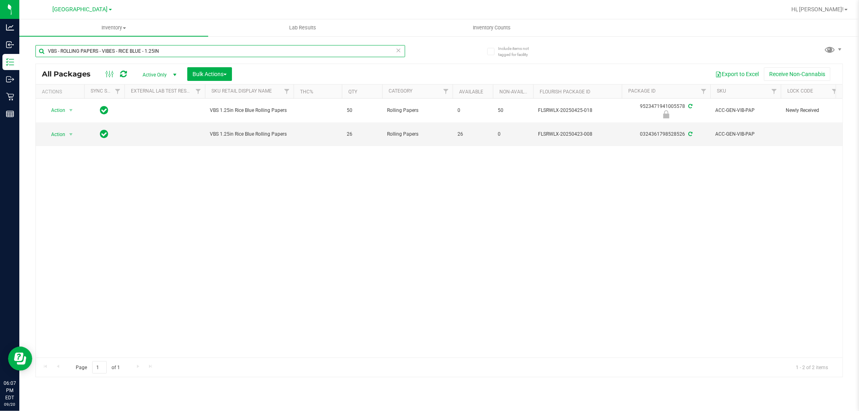
click at [171, 56] on input "VBS - ROLLING PAPERS - VIBES - RICE BLUE - 1.25IN" at bounding box center [220, 51] width 370 height 12
click at [168, 54] on input "VBS - ROLLING PAPERS - VIBES - RICE BLUE - 1.25IN" at bounding box center [220, 51] width 370 height 12
click at [168, 55] on input "VBS - ROLLING PAPERS - VIBES - RICE BLUE - 1.25IN" at bounding box center [220, 51] width 370 height 12
paste input "CONES"
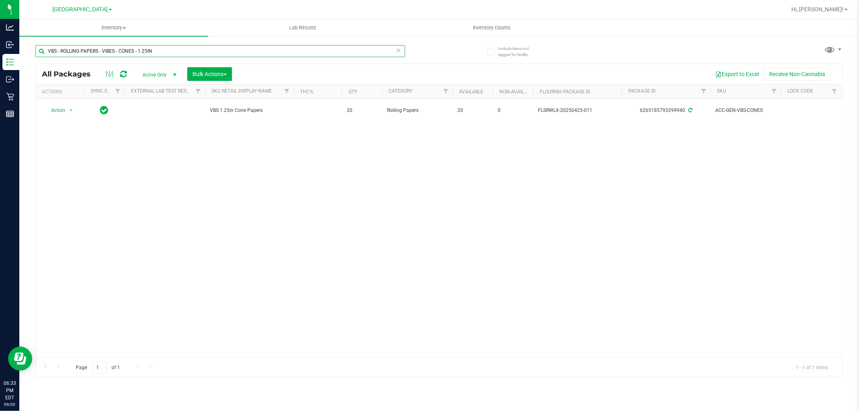
click at [158, 54] on input "VBS - ROLLING PAPERS - VIBES - CONES - 1.25IN" at bounding box center [220, 51] width 370 height 12
paste input "SW - THERAGELS - 10MG - 40CT - DRM - 1CBD-9THC"
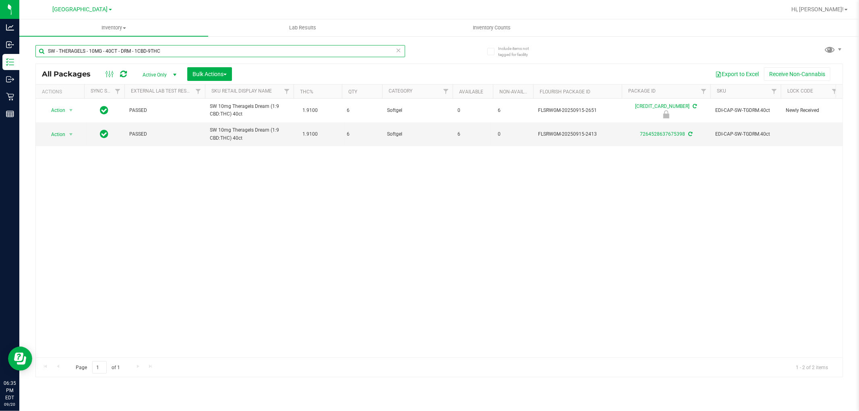
click at [162, 49] on input "SW - THERAGELS - 10MG - 40CT - DRM - 1CBD-9THC" at bounding box center [220, 51] width 370 height 12
paste input "SOO - 1CBD-1"
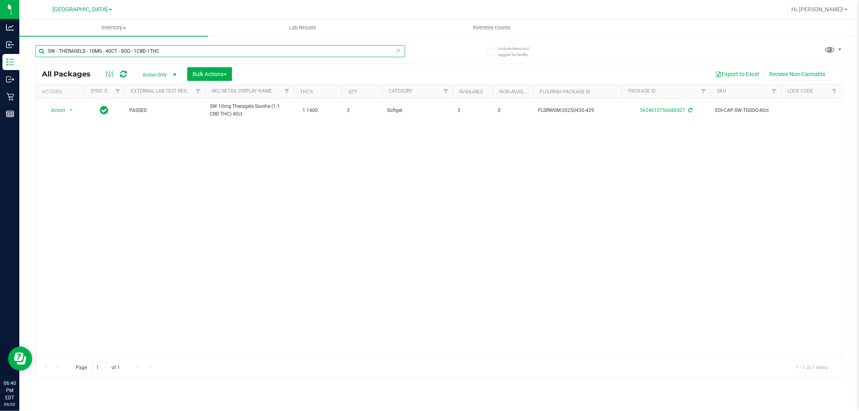
click at [182, 51] on input "SW - THERAGELS - 10MG - 40CT - SOO - 1CBD-1THC" at bounding box center [220, 51] width 370 height 12
paste input "LIGHTER - BIC - MAXI - BLACK"
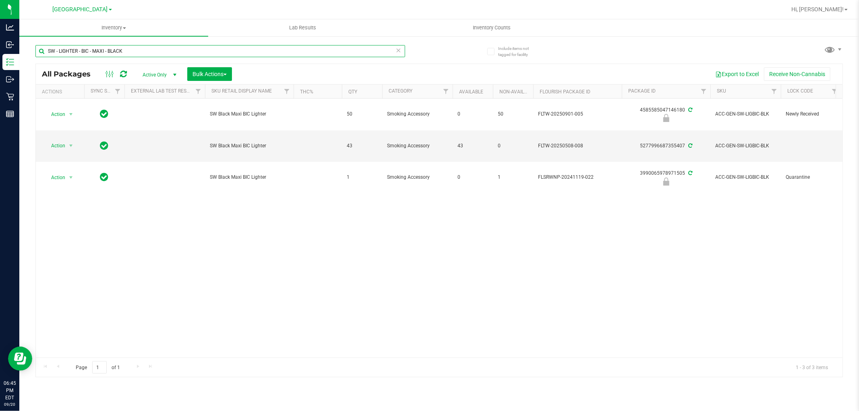
click at [139, 52] on input "SW - LIGHTER - BIC - MAXI - BLACK" at bounding box center [220, 51] width 370 height 12
paste input "RW - CONE PAPERS - RAW - CLASSIC - 1.25IN"
click at [308, 54] on input "RW - CONE PAPERS - RAW - CLASSIC - 1.25IN" at bounding box center [220, 51] width 370 height 12
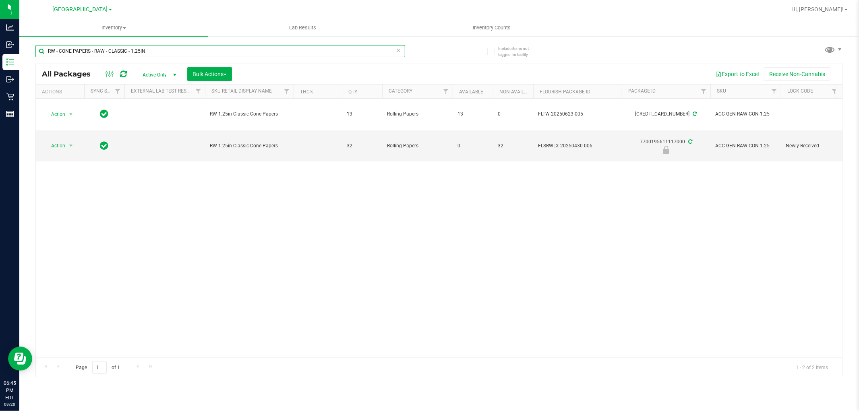
click at [308, 54] on input "RW - CONE PAPERS - RAW - CLASSIC - 1.25IN" at bounding box center [220, 51] width 370 height 12
paste input "AW - ROLLING PAPER - RAW - CLASSIC - 1.25""
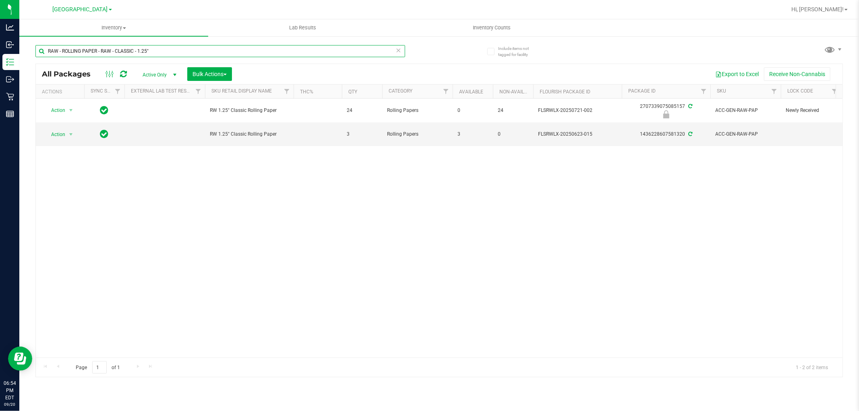
click at [145, 52] on input "RAW - ROLLING PAPER - RAW - CLASSIC - 1.25"" at bounding box center [220, 51] width 370 height 12
paste input "GRV - BOWL - GRAV - STANDARD SPOON - 4IN - SMOKE"
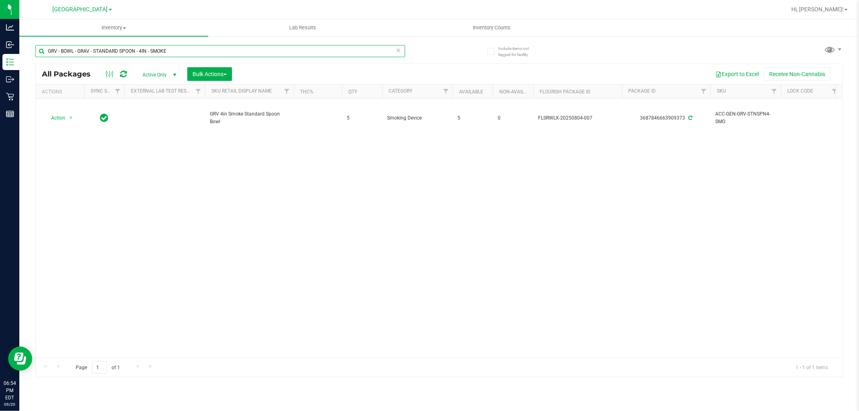
click at [166, 53] on input "GRV - BOWL - GRAV - STANDARD SPOON - 4IN - SMOKE" at bounding box center [220, 51] width 370 height 12
paste input "BLU"
click at [207, 51] on input "GRV - BOWL - GRAV - STANDARD SPOON - 4IN - BLUE" at bounding box center [220, 51] width 370 height 12
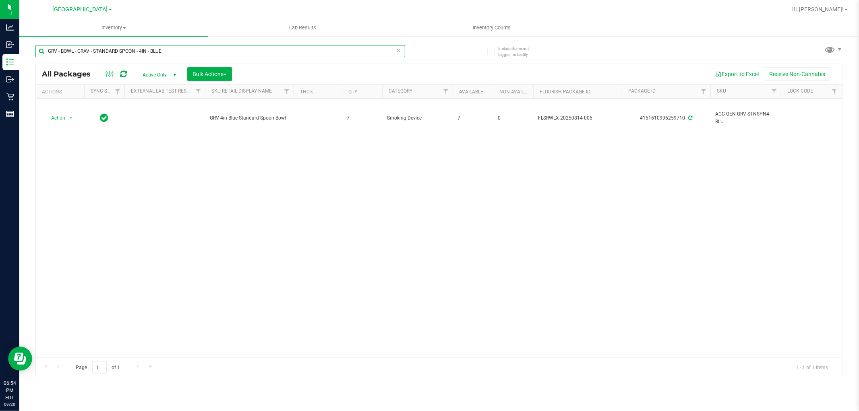
click at [207, 51] on input "GRV - BOWL - GRAV - STANDARD SPOON - 4IN - BLUE" at bounding box center [220, 51] width 370 height 12
paste input "OCTO-TASTER - 16MM - BLACK"
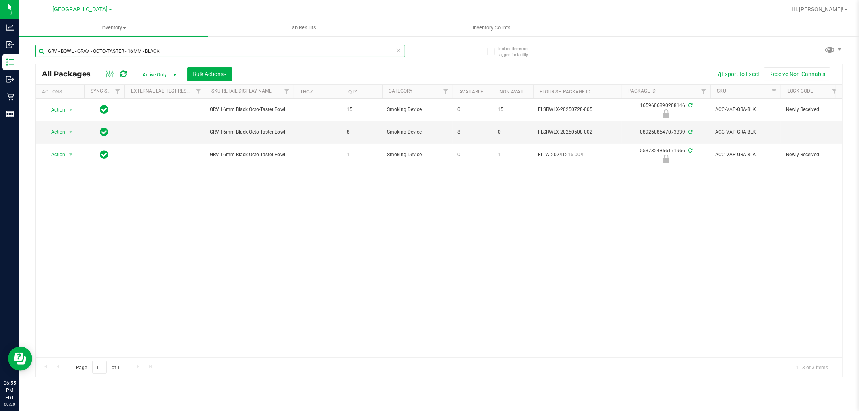
click at [217, 51] on input "GRV - BOWL - GRAV - OCTO-TASTER - 16MM - BLACK" at bounding box center [220, 51] width 370 height 12
paste input "L - VAPE CART LIVE ROSIN - 0.5G - CPZ - HYB"
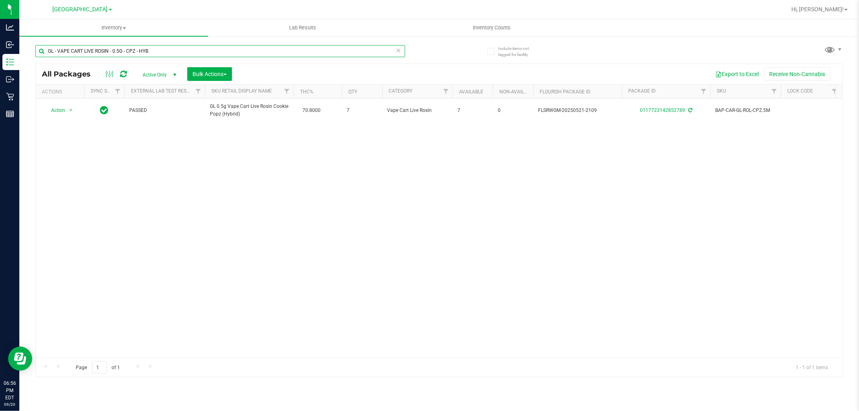
click at [218, 50] on input "GL - VAPE CART LIVE ROSIN - 0.5G - CPZ - HYB" at bounding box center [220, 51] width 370 height 12
paste input "FT BATTERY WHITE 510 VARIABLE POWER"
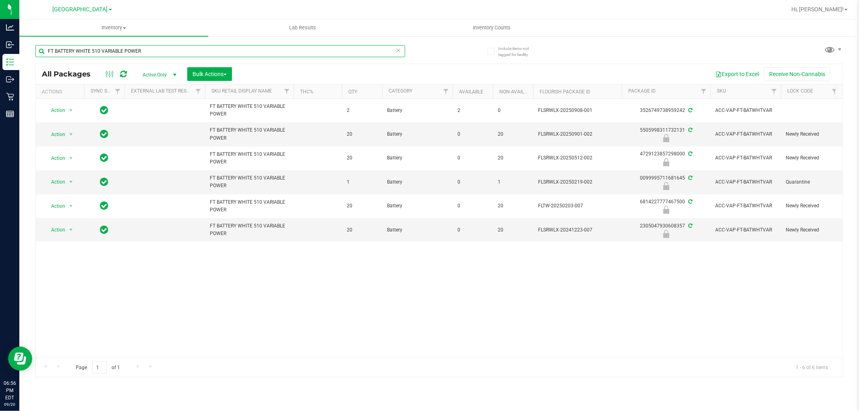
type input "FT BATTERY WHITE 510 VARIABLE POWER"
